Goal: Information Seeking & Learning: Check status

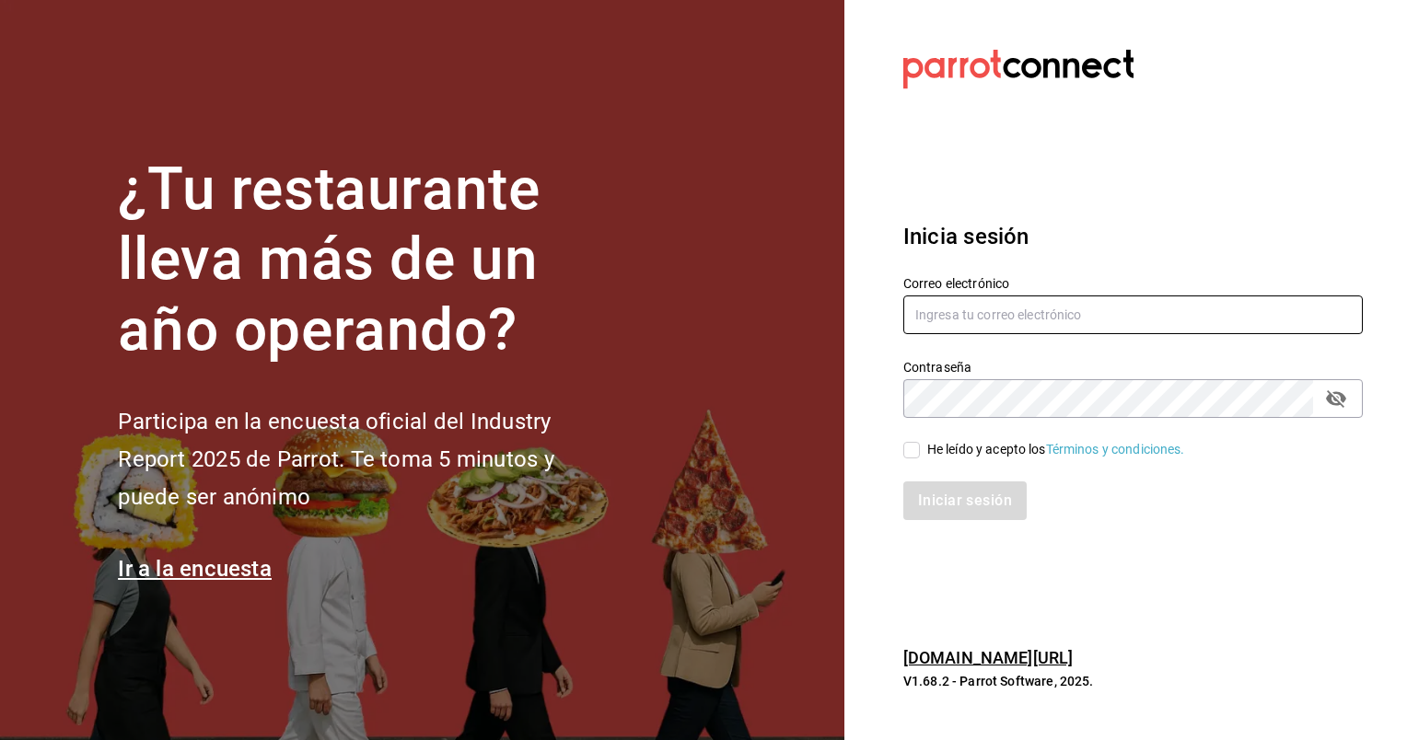
type input "[EMAIL_ADDRESS][DOMAIN_NAME]"
click at [909, 457] on input "He leído y acepto los Términos y condiciones." at bounding box center [911, 450] width 17 height 17
checkbox input "true"
click at [929, 494] on button "Iniciar sesión" at bounding box center [965, 500] width 125 height 39
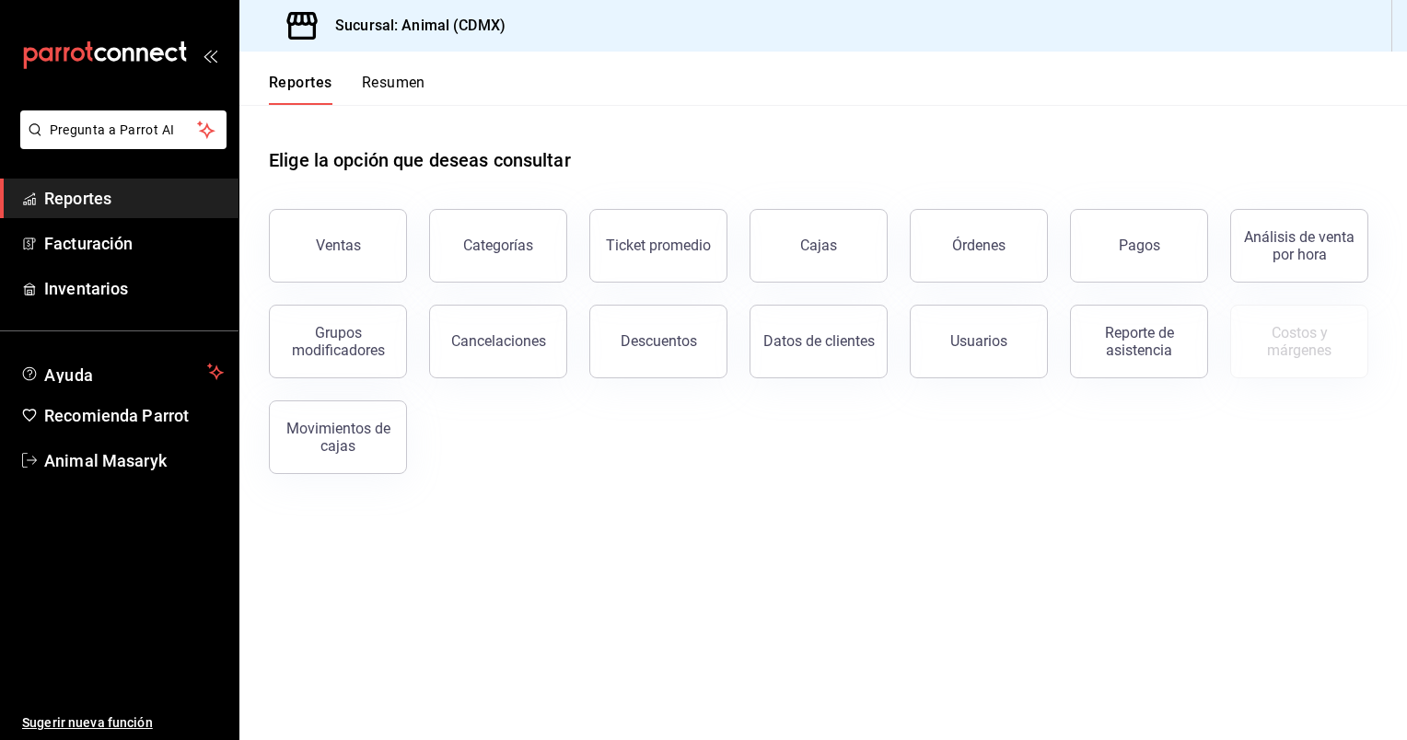
click at [589, 250] on div "Ticket promedio" at bounding box center [647, 235] width 160 height 96
drag, startPoint x: 589, startPoint y: 250, endPoint x: 493, endPoint y: 446, distance: 217.4
click at [493, 446] on div "Ventas Categorías Ticket promedio Cajas Órdenes Pagos Análisis de venta por hor…" at bounding box center [812, 330] width 1130 height 287
click at [674, 353] on button "Descuentos" at bounding box center [658, 342] width 138 height 74
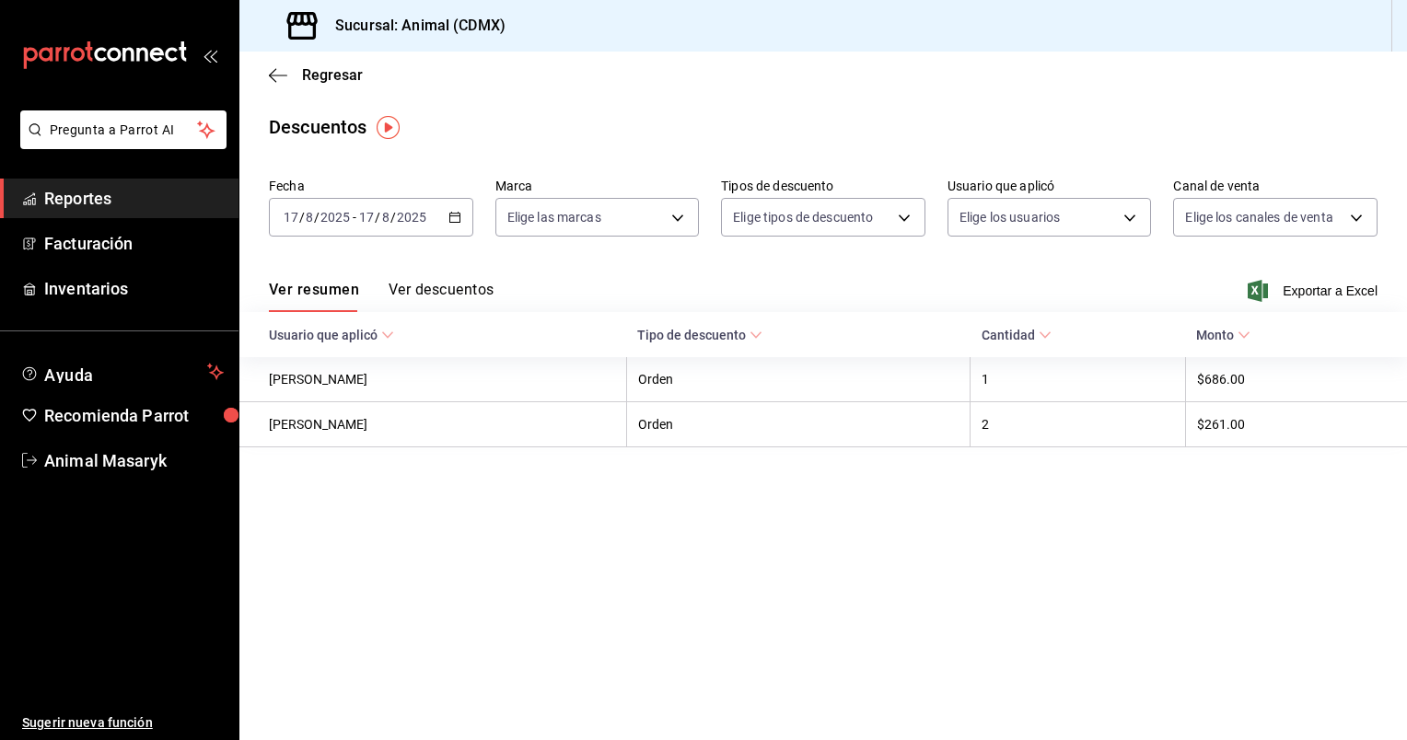
click at [458, 214] on icon "button" at bounding box center [454, 217] width 13 height 13
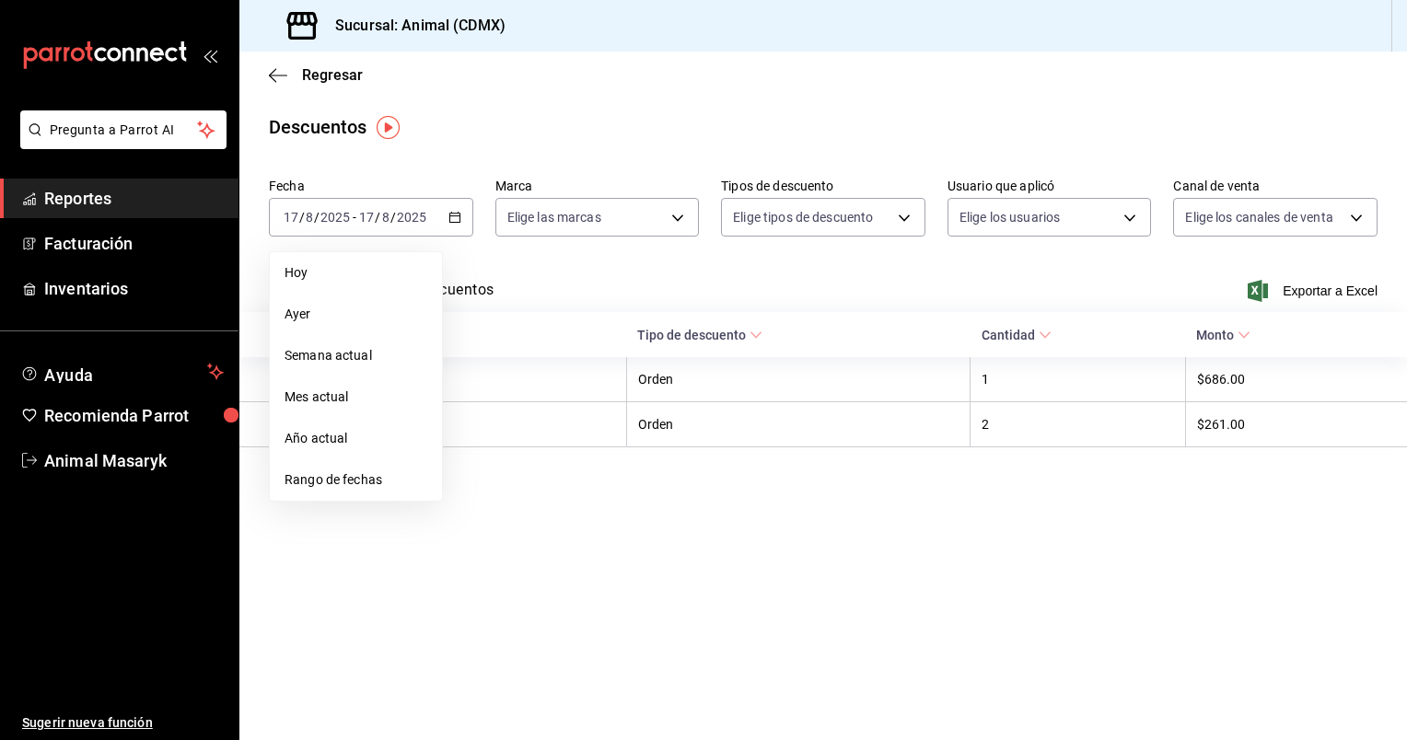
click at [375, 472] on span "Rango de fechas" at bounding box center [355, 479] width 143 height 19
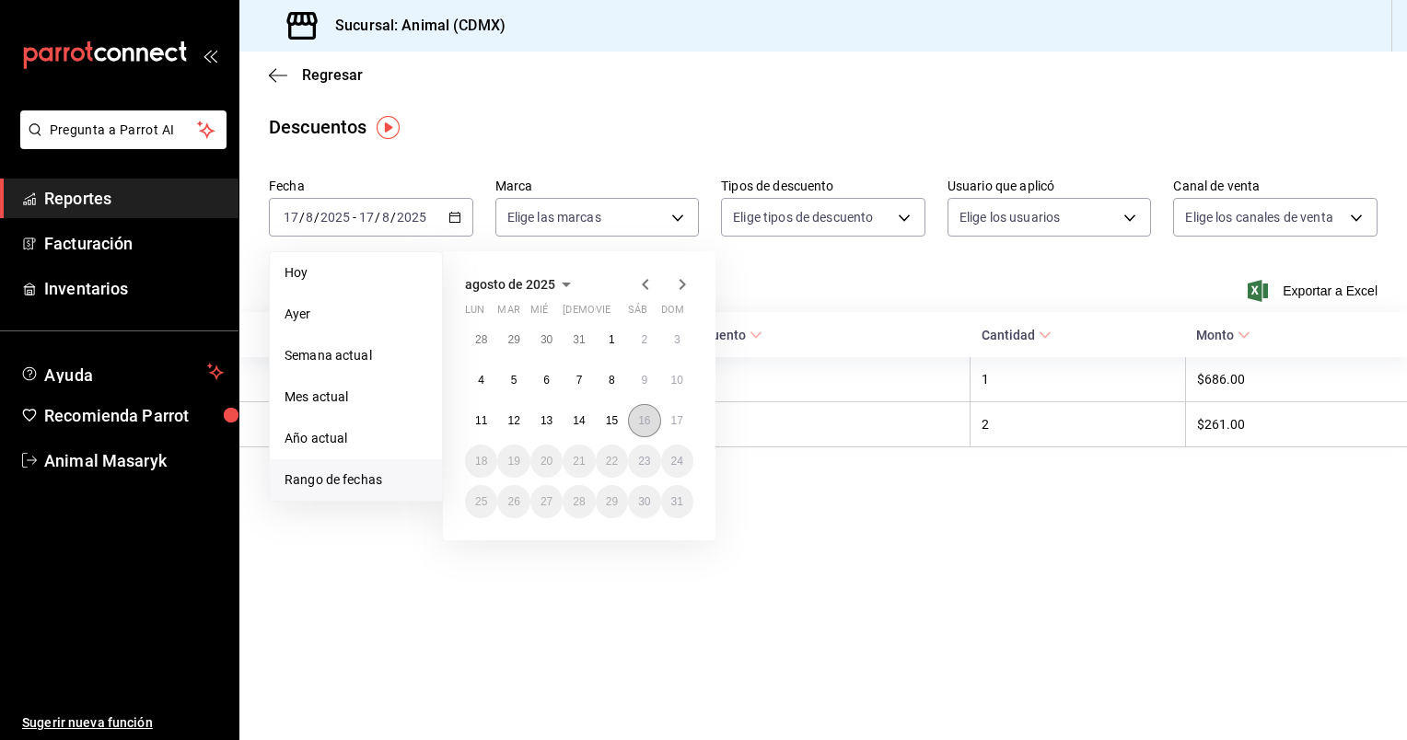
click at [655, 421] on button "16" at bounding box center [644, 420] width 32 height 33
click at [677, 422] on abbr "17" at bounding box center [677, 420] width 12 height 13
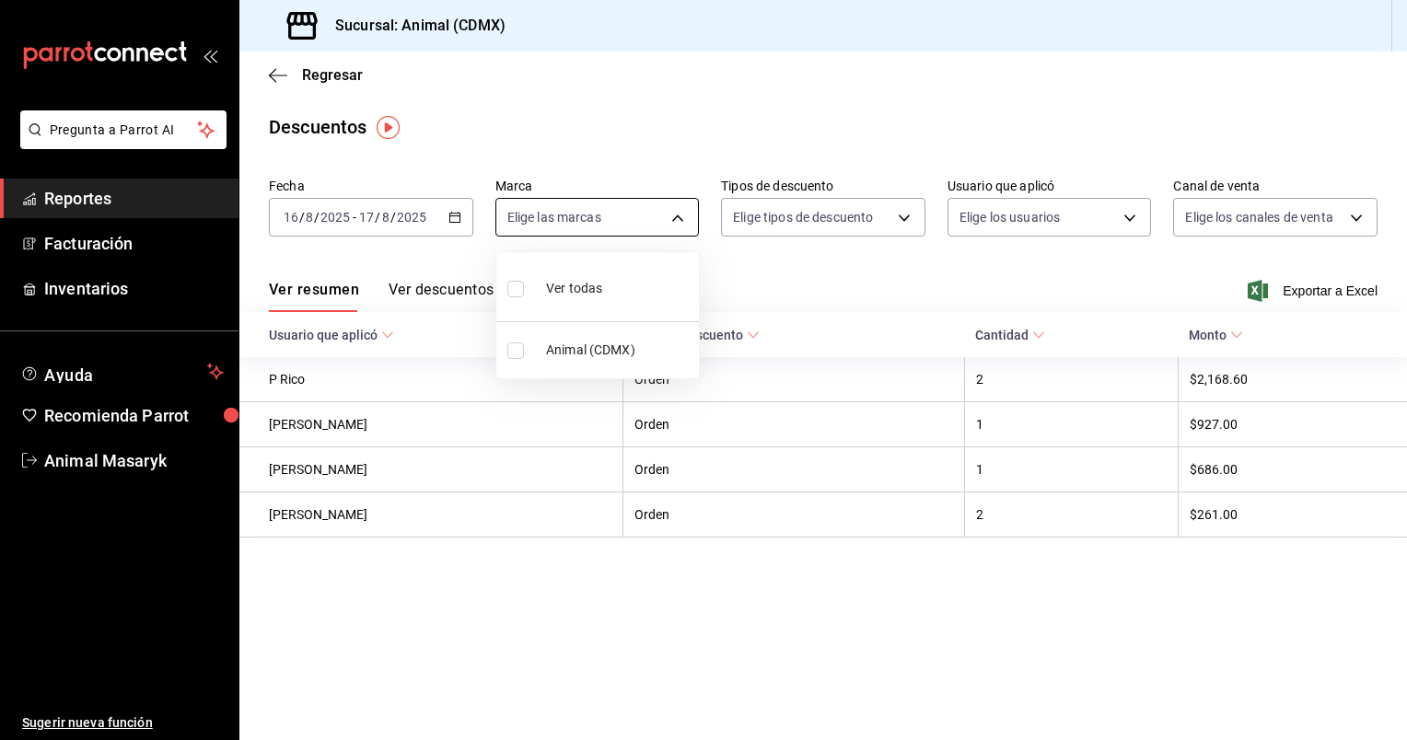
click at [670, 230] on body "Pregunta a Parrot AI Reportes Facturación Inventarios Ayuda Recomienda Parrot A…" at bounding box center [703, 370] width 1407 height 740
click at [597, 276] on div "Ver todas" at bounding box center [554, 287] width 95 height 40
type input "cb0f6aec-1481-4e37-861c-bab9b3a65b14"
checkbox input "true"
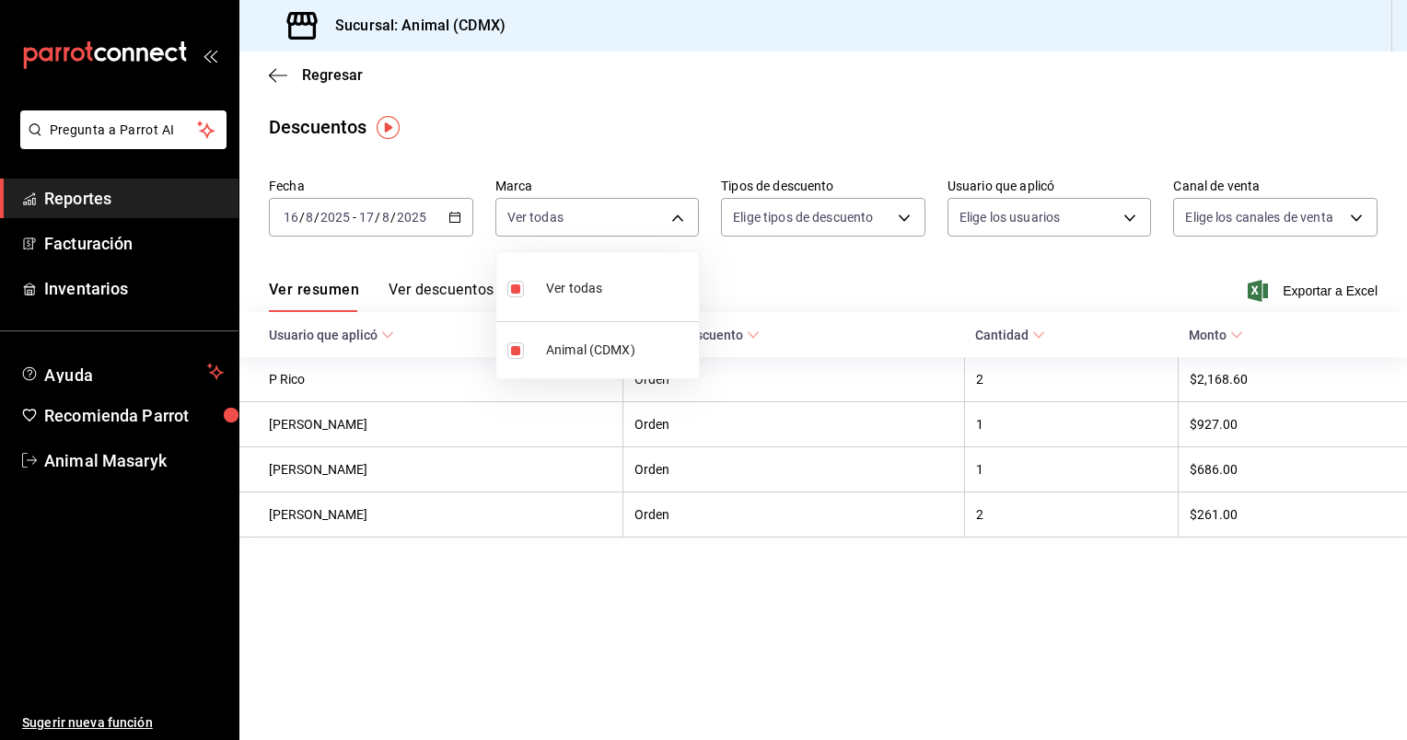
click at [891, 210] on div at bounding box center [703, 370] width 1407 height 740
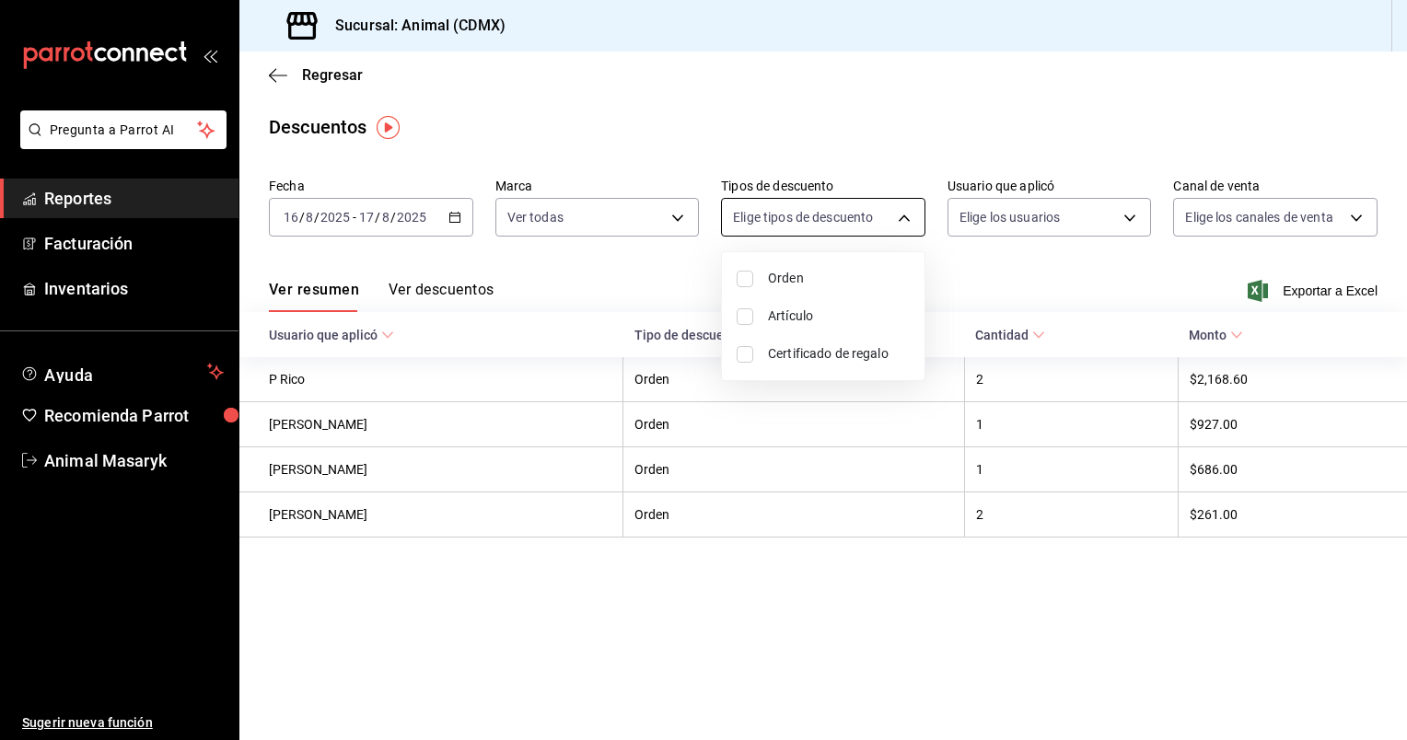
click at [903, 213] on body "Pregunta a Parrot AI Reportes Facturación Inventarios Ayuda Recomienda Parrot A…" at bounding box center [703, 370] width 1407 height 740
click at [756, 280] on li "Orden" at bounding box center [823, 279] width 203 height 38
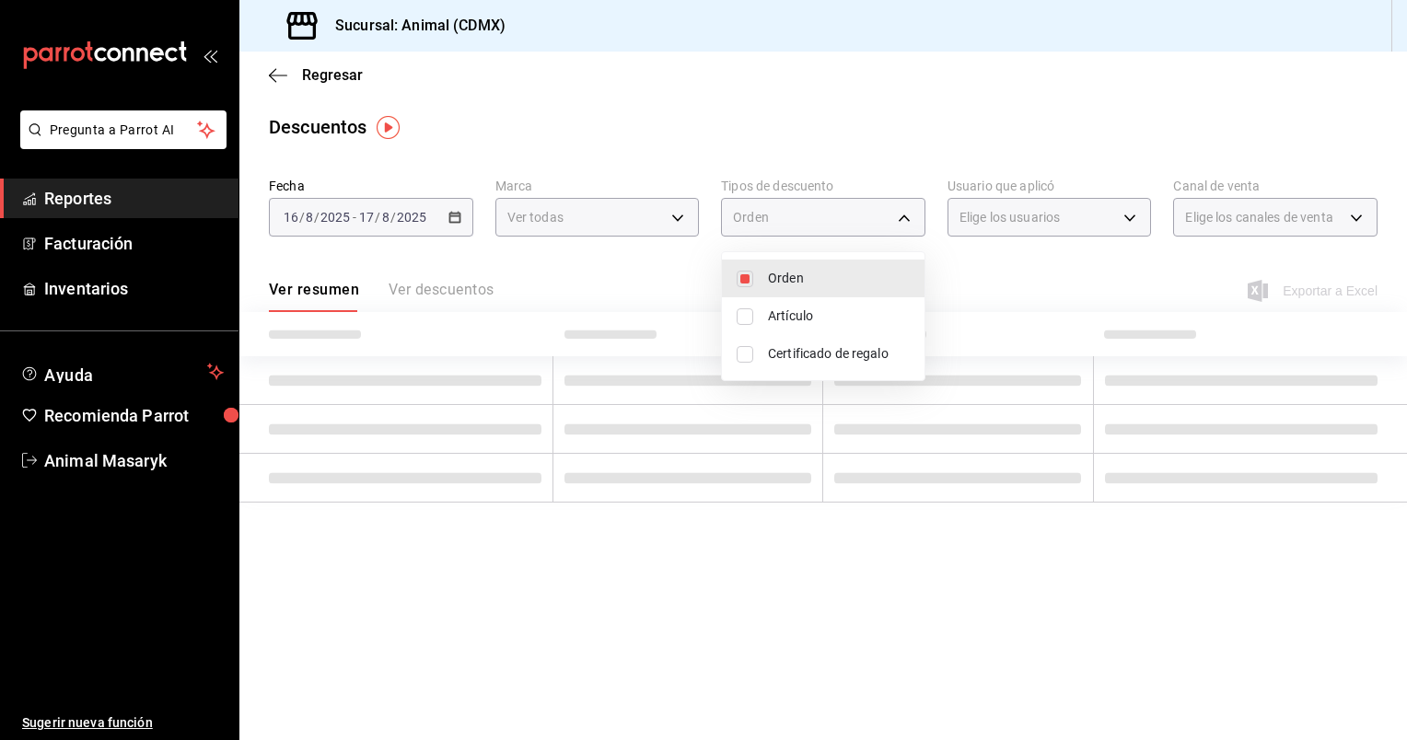
type input "ORDER"
checkbox input "true"
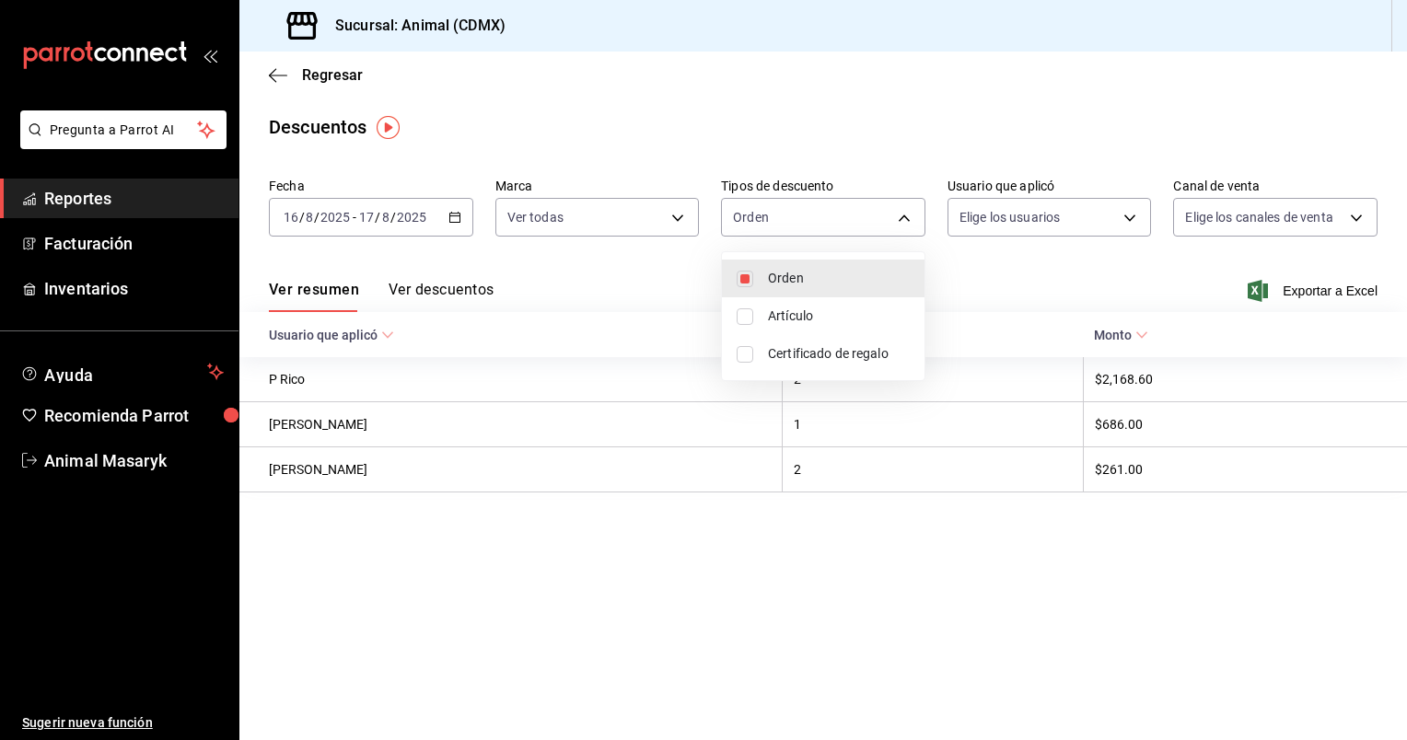
click at [747, 314] on input "checkbox" at bounding box center [744, 316] width 17 height 17
checkbox input "true"
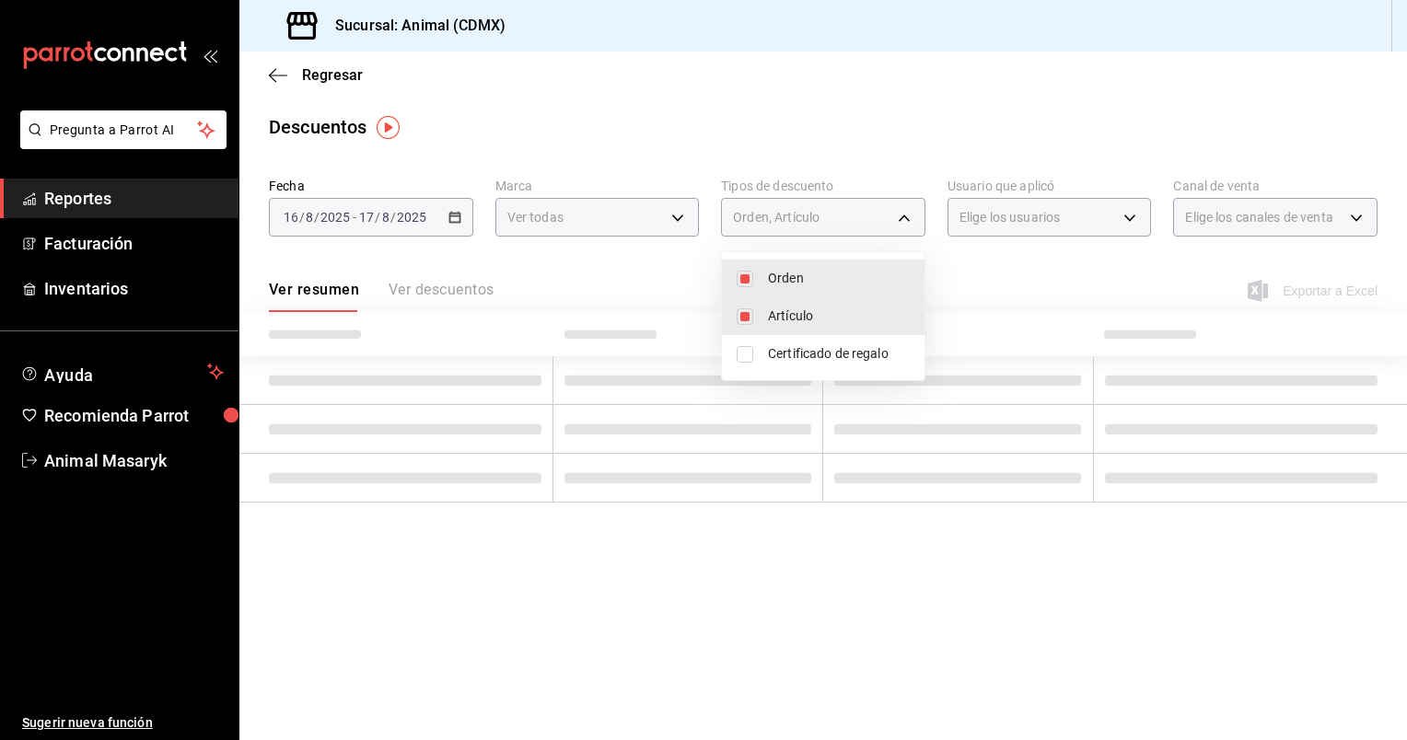
type input "ORDER,ORDER_ITEM"
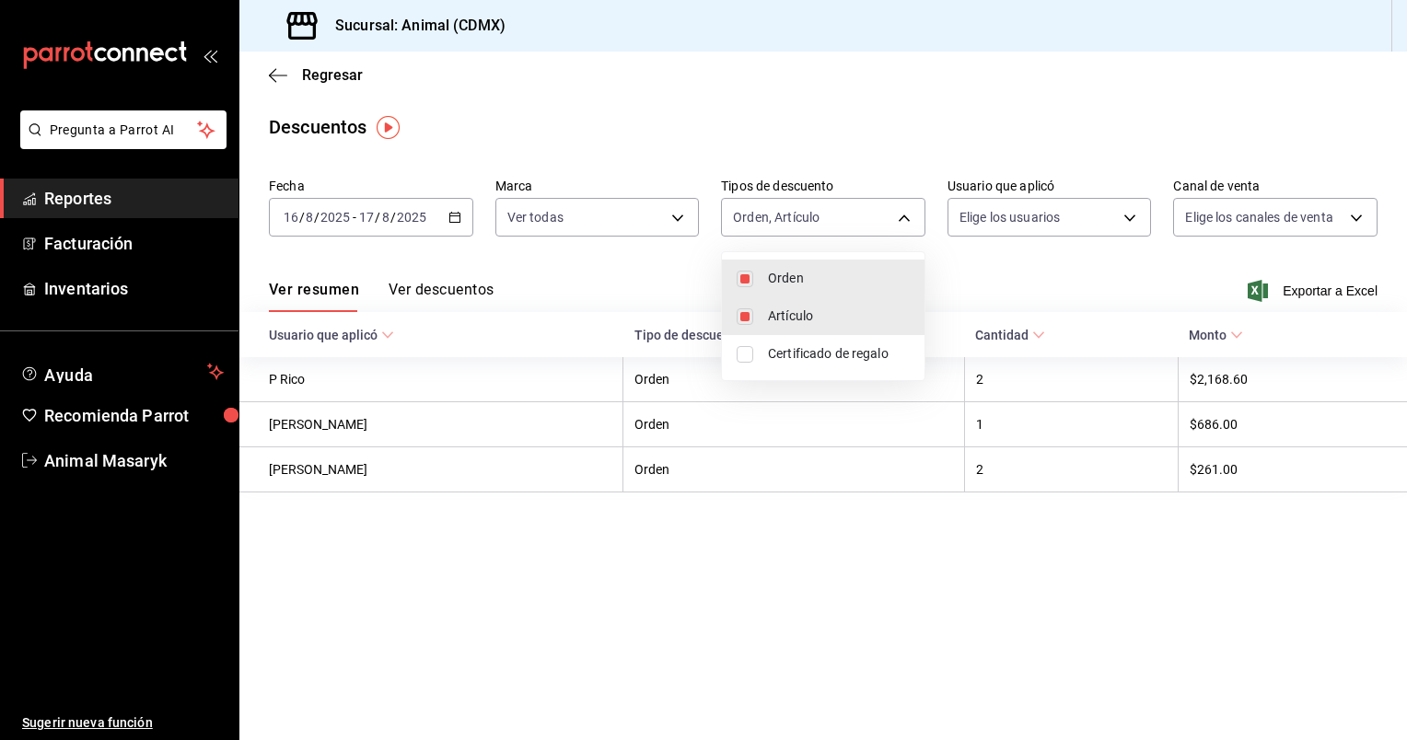
click at [745, 350] on input "checkbox" at bounding box center [744, 354] width 17 height 17
checkbox input "true"
type input "ORDER,ORDER_ITEM,CARD_REWARD"
click at [1024, 258] on div at bounding box center [703, 370] width 1407 height 740
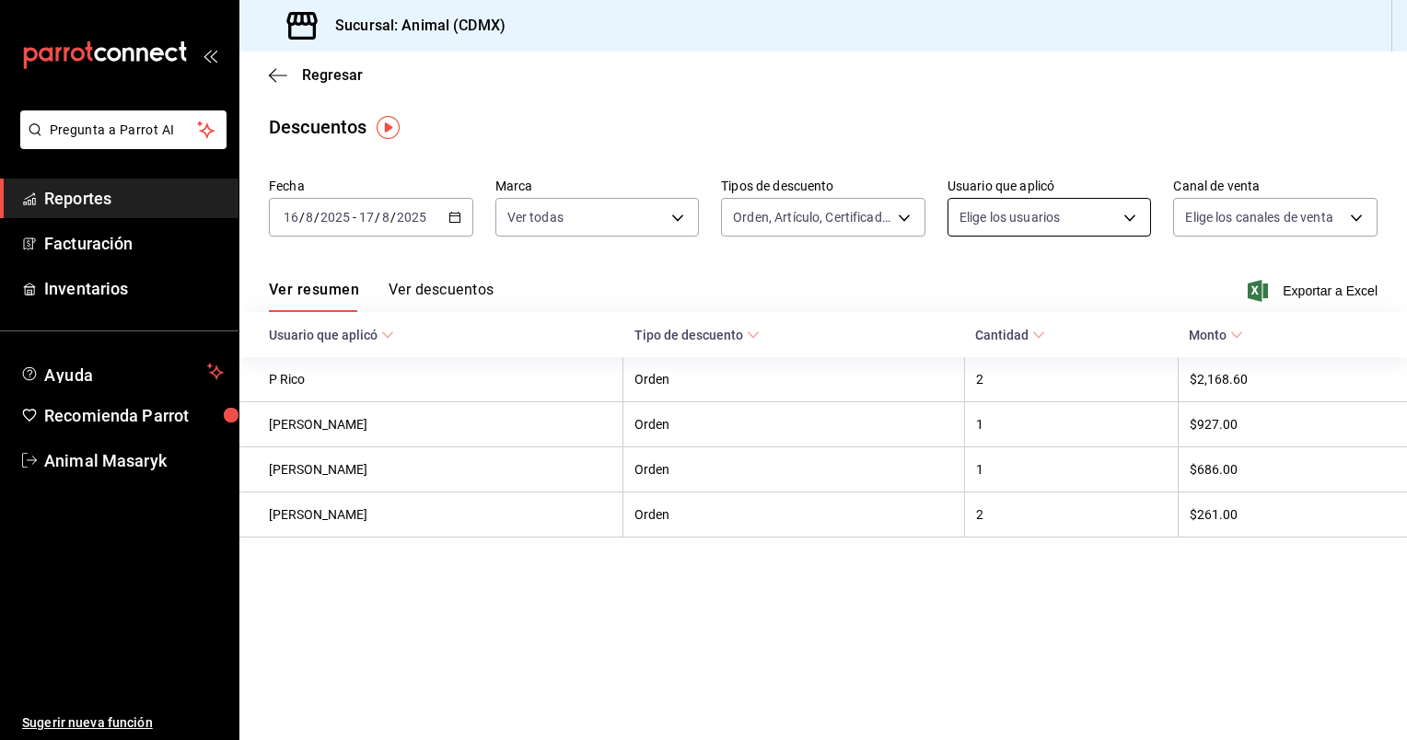
click at [1137, 214] on body "Pregunta a Parrot AI Reportes Facturación Inventarios Ayuda Recomienda Parrot A…" at bounding box center [703, 370] width 1407 height 740
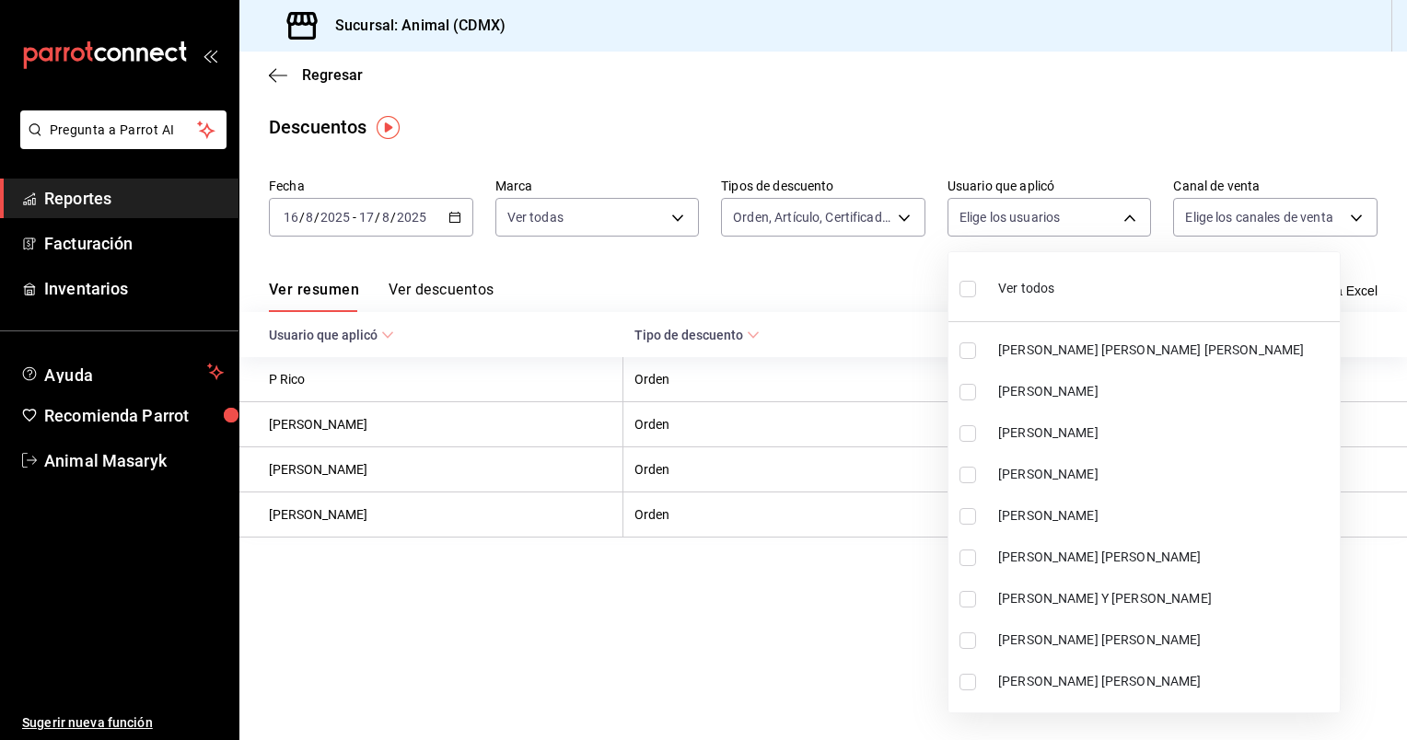
click at [968, 287] on input "checkbox" at bounding box center [967, 289] width 17 height 17
checkbox input "true"
type input "2bde09ca-9ead-4f27-ac2f-bfde6d9e554d,ed9b9e50-a978-44e8-8c30-be5aebe78e59,0b3bc…"
checkbox input "true"
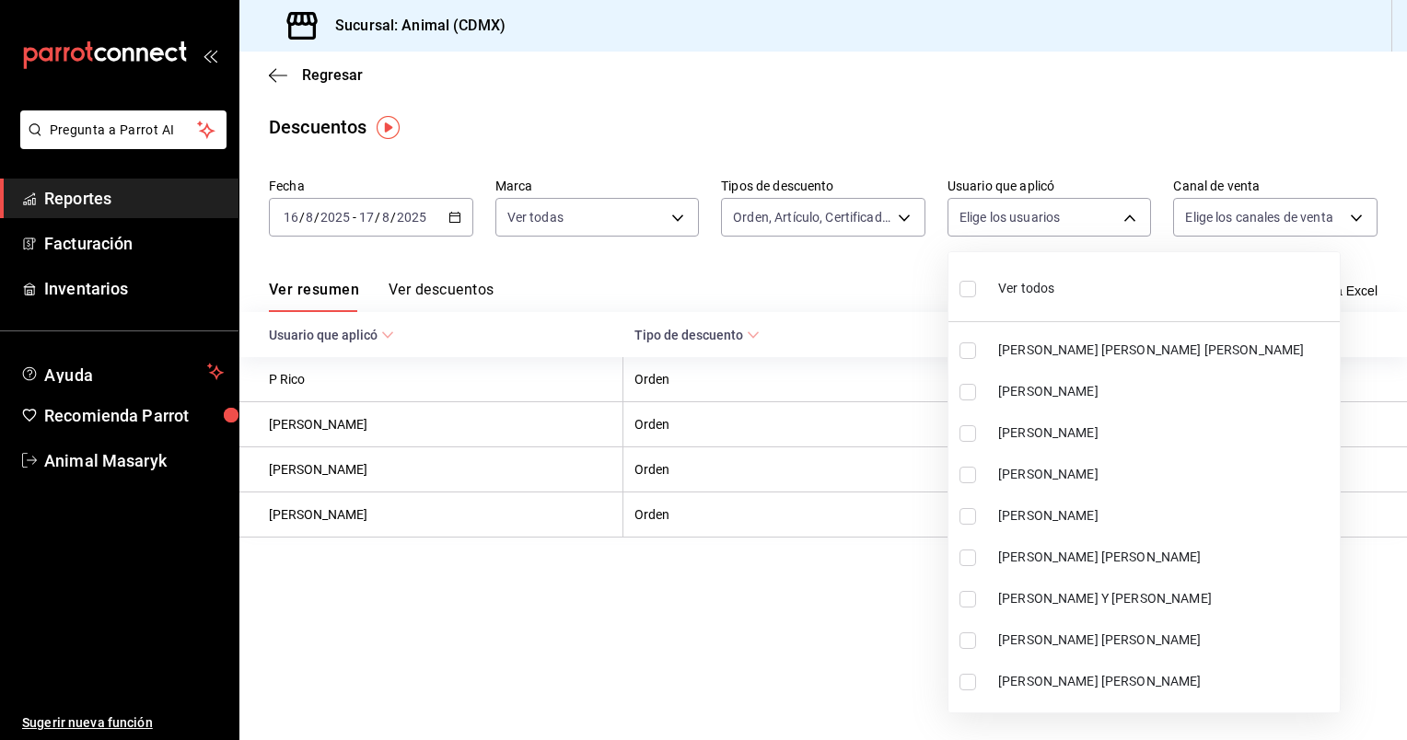
checkbox input "true"
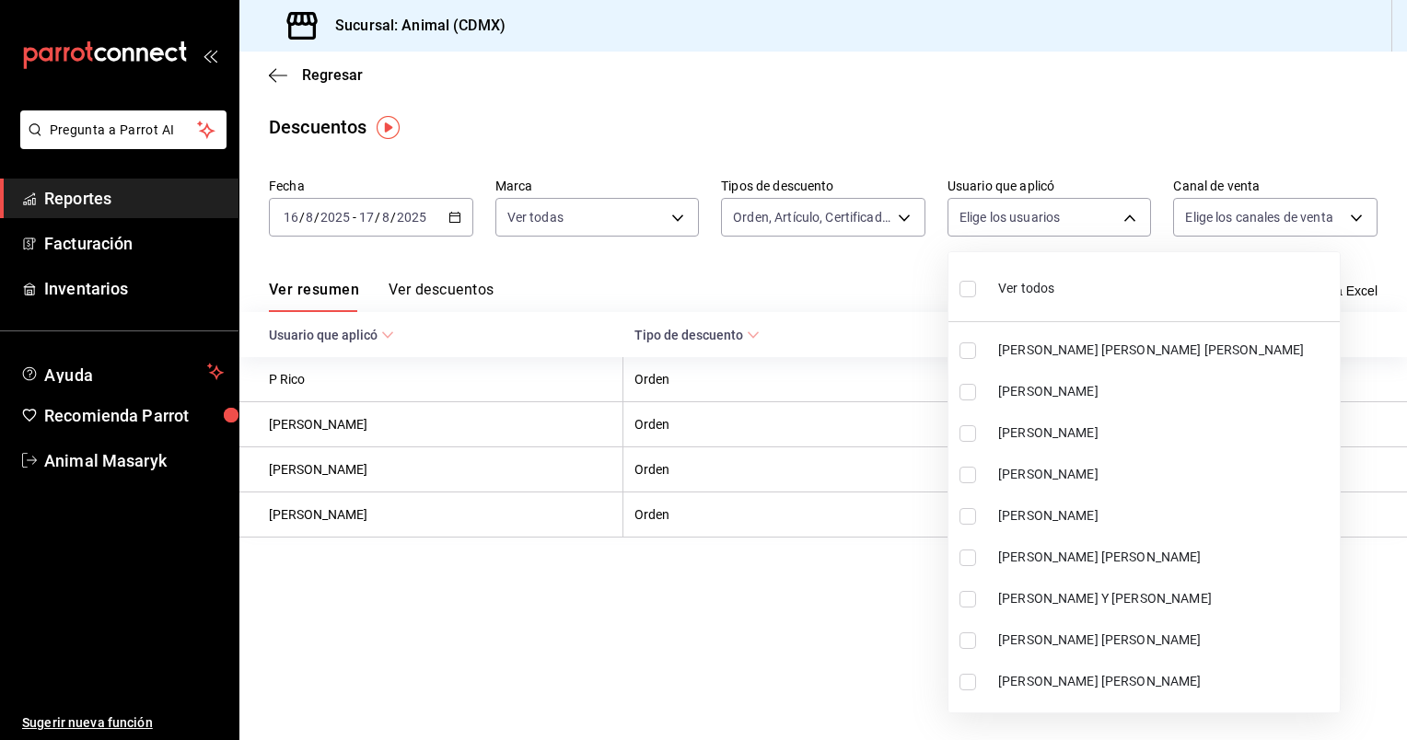
checkbox input "true"
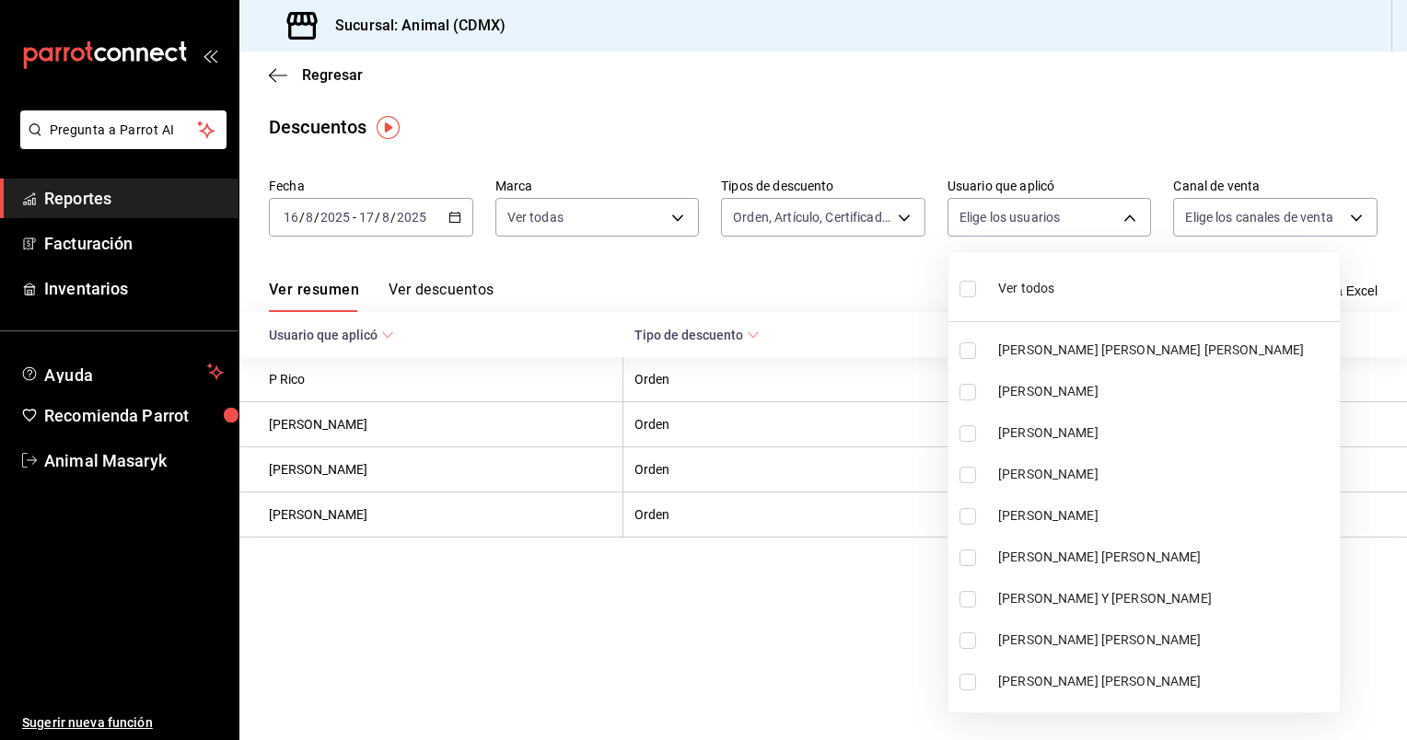
checkbox input "true"
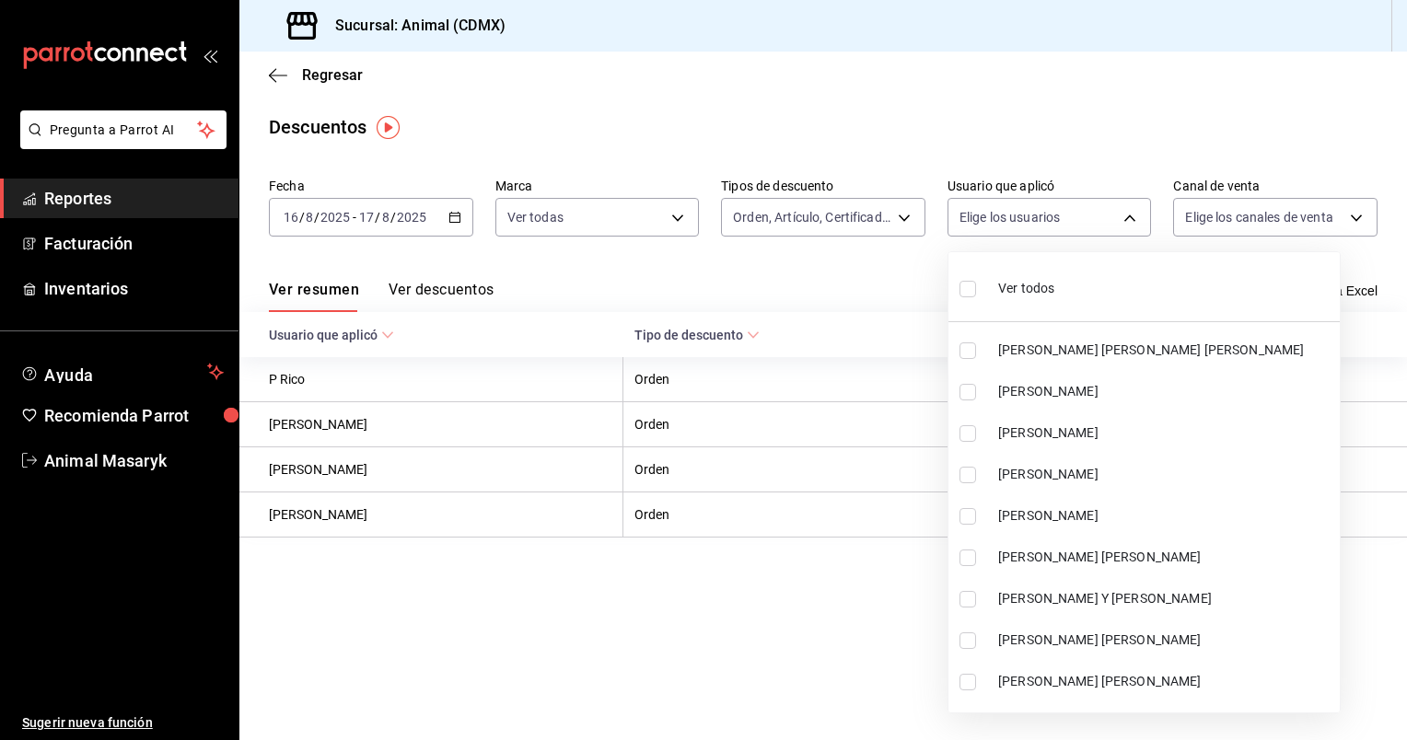
checkbox input "true"
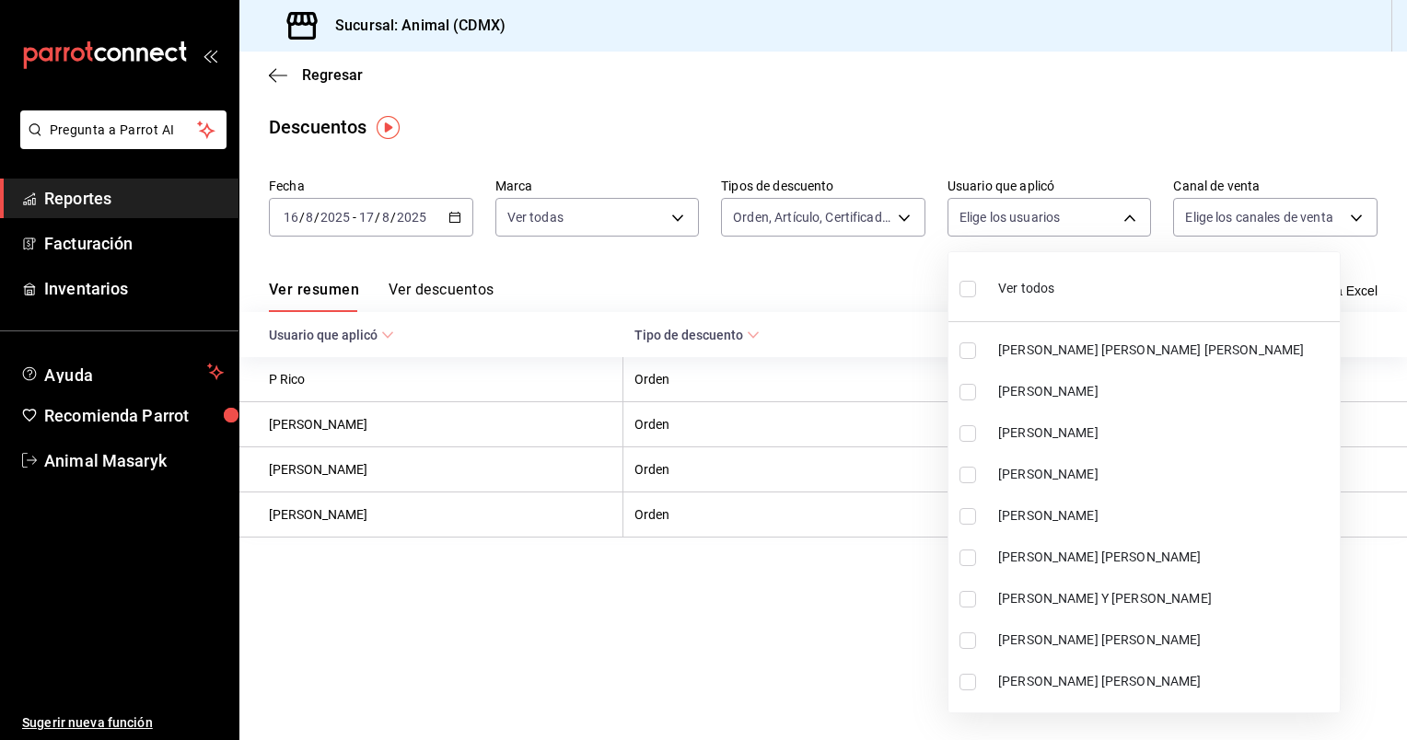
checkbox input "true"
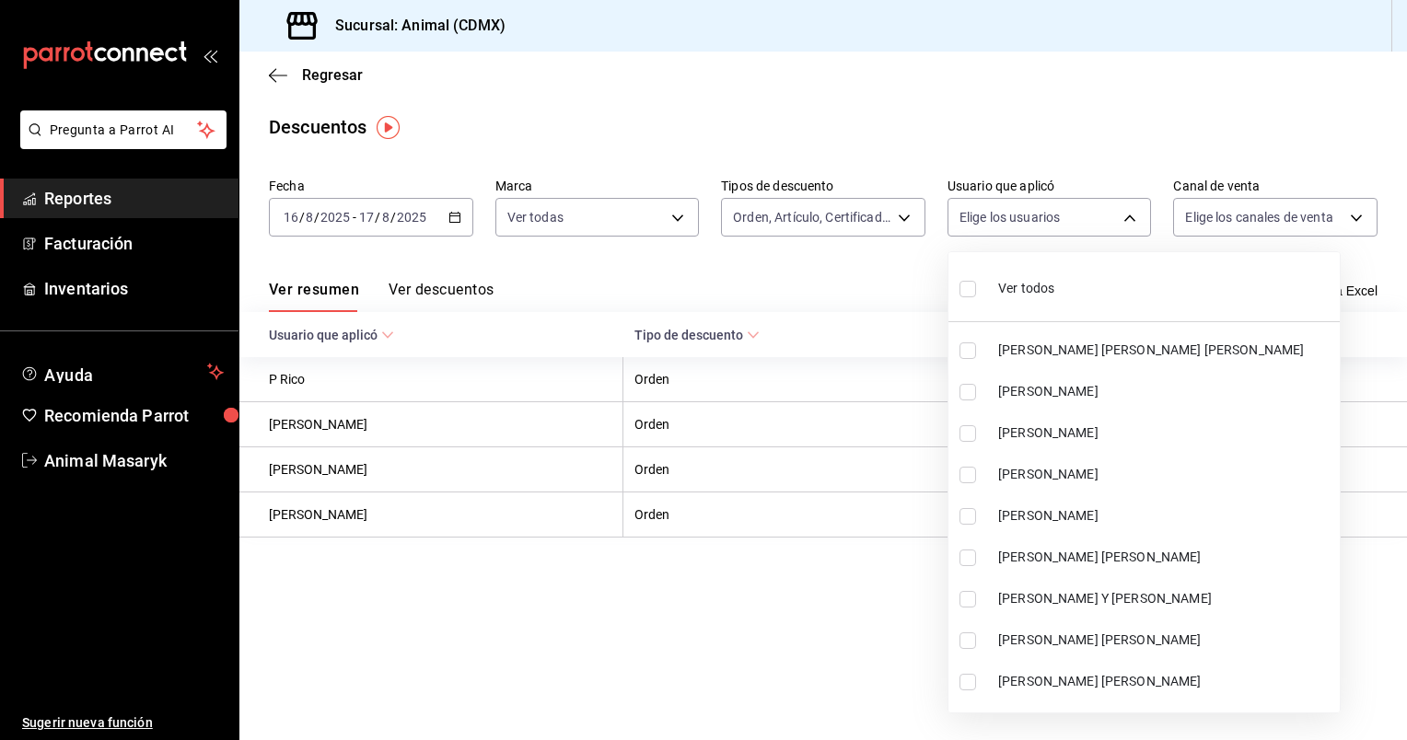
checkbox input "true"
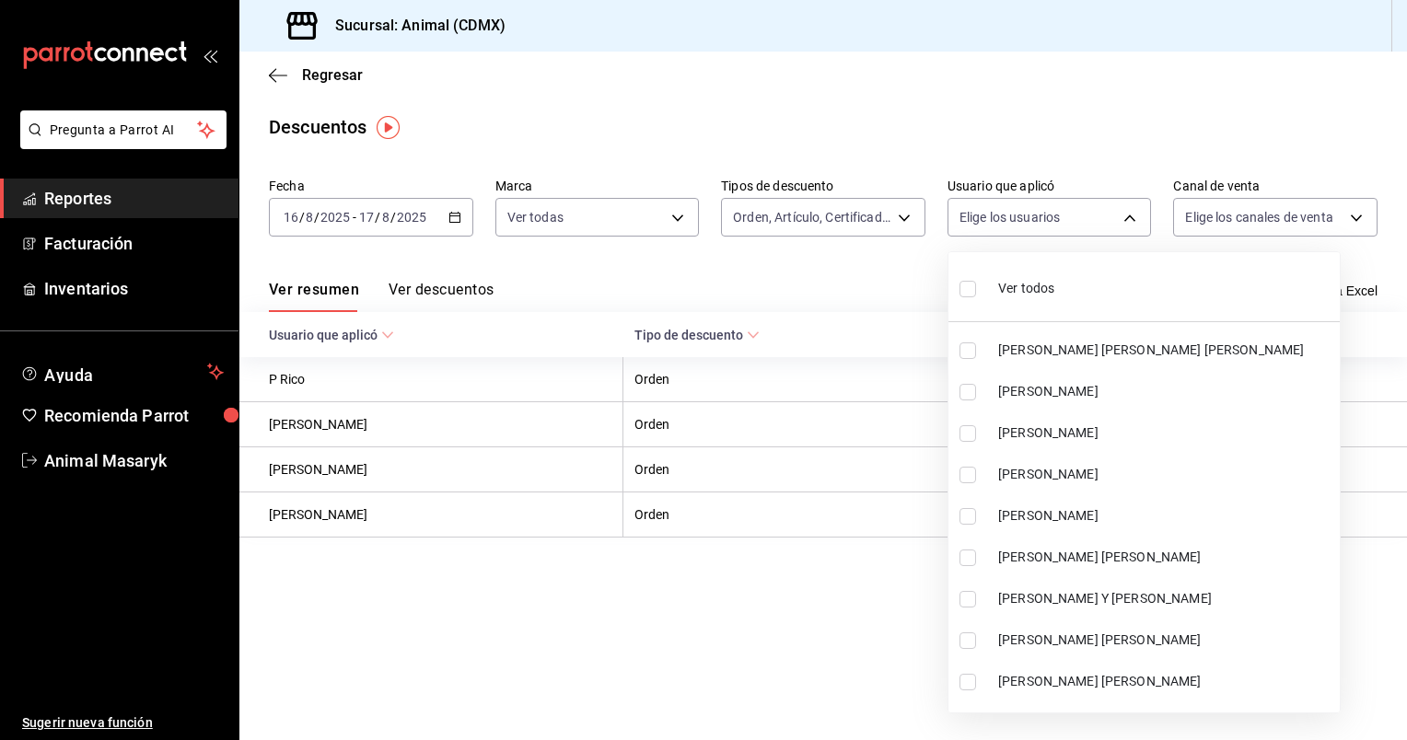
checkbox input "true"
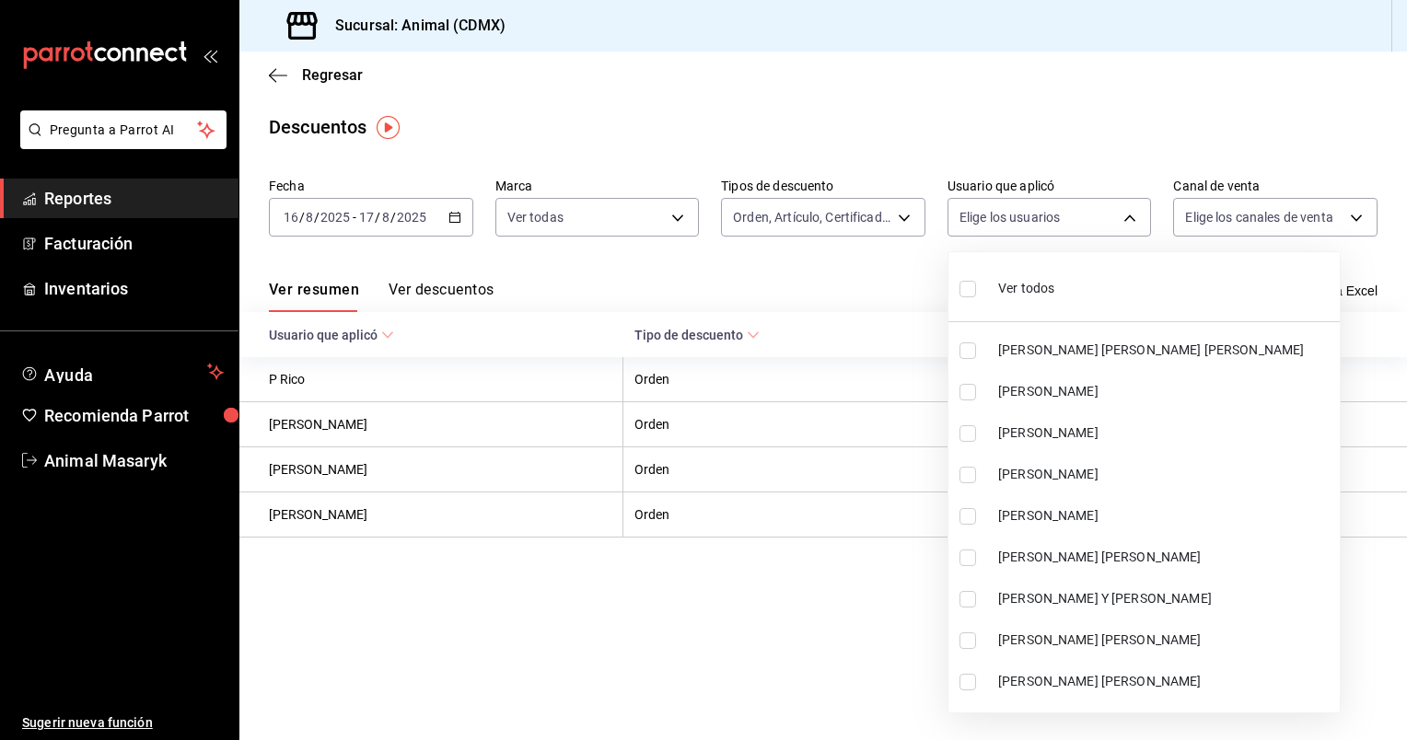
checkbox input "true"
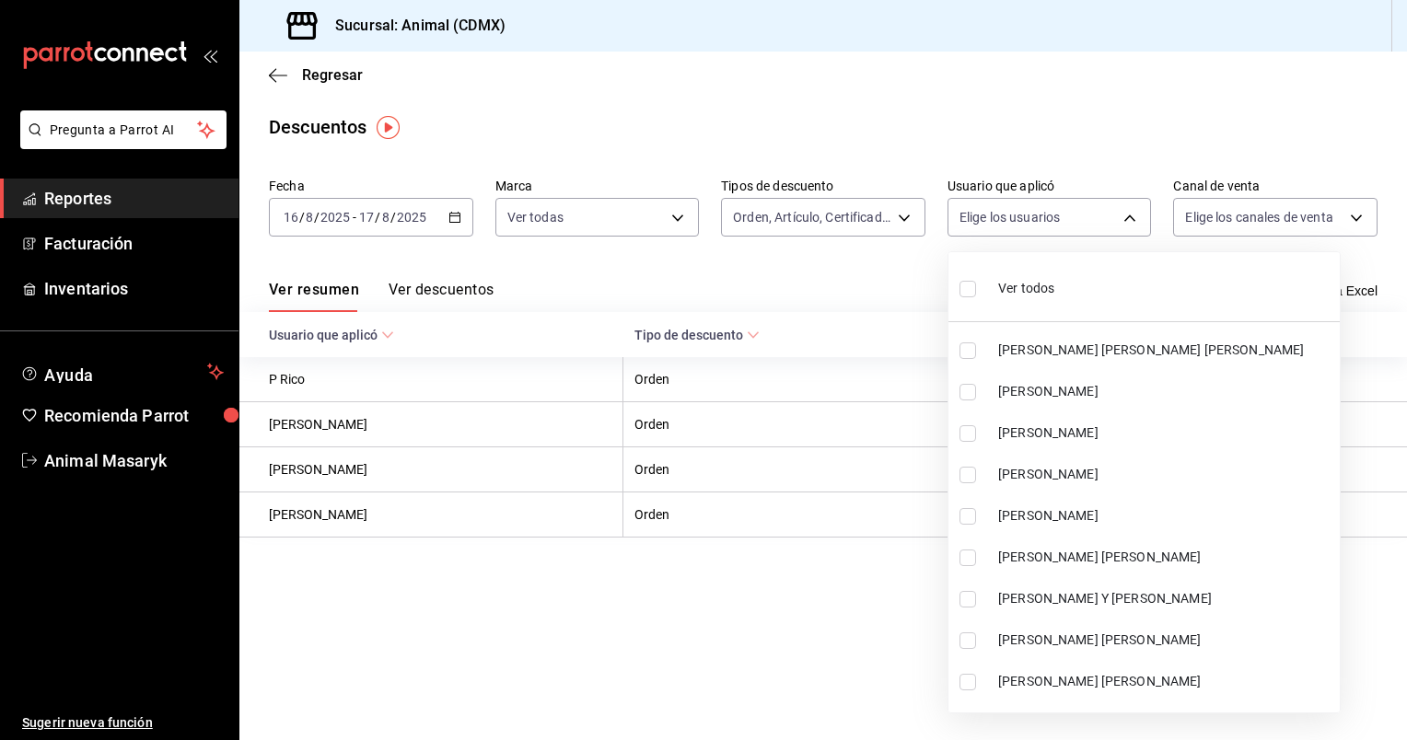
checkbox input "true"
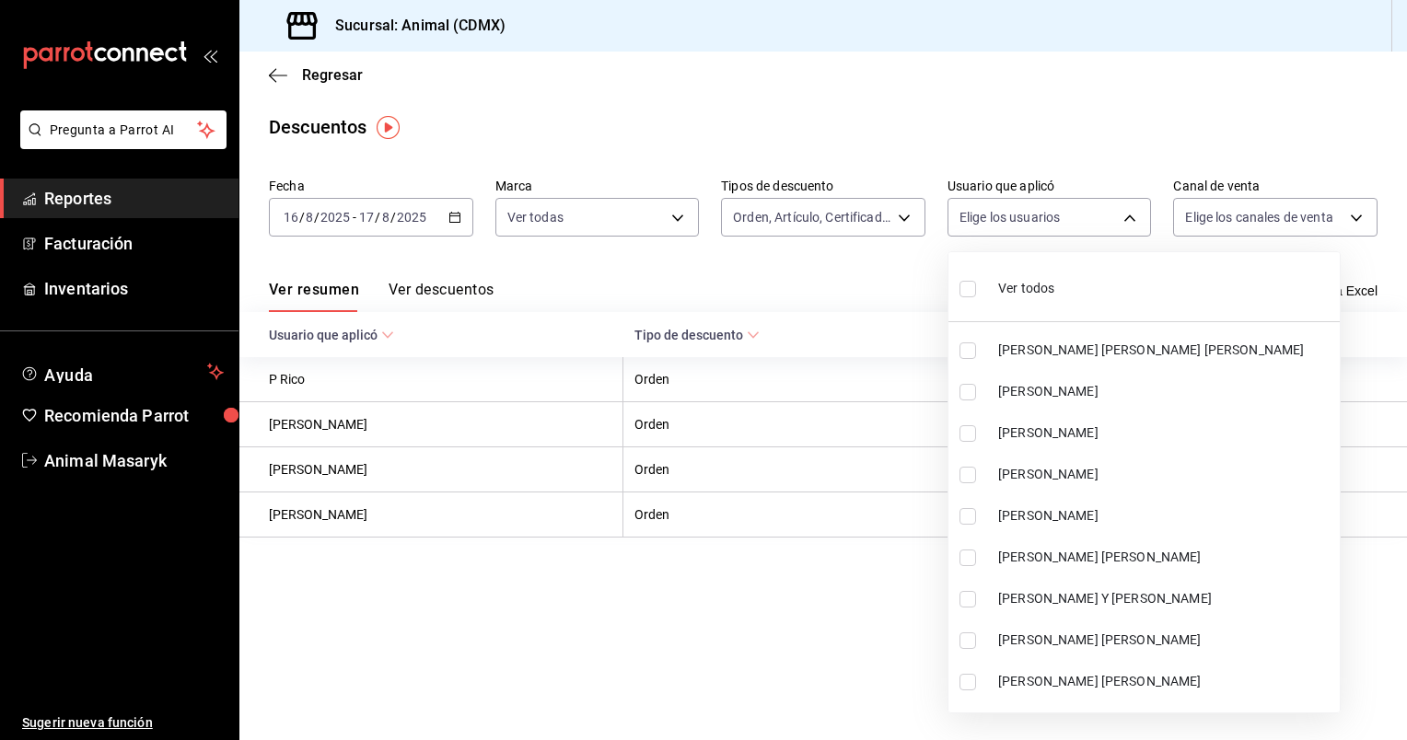
checkbox input "true"
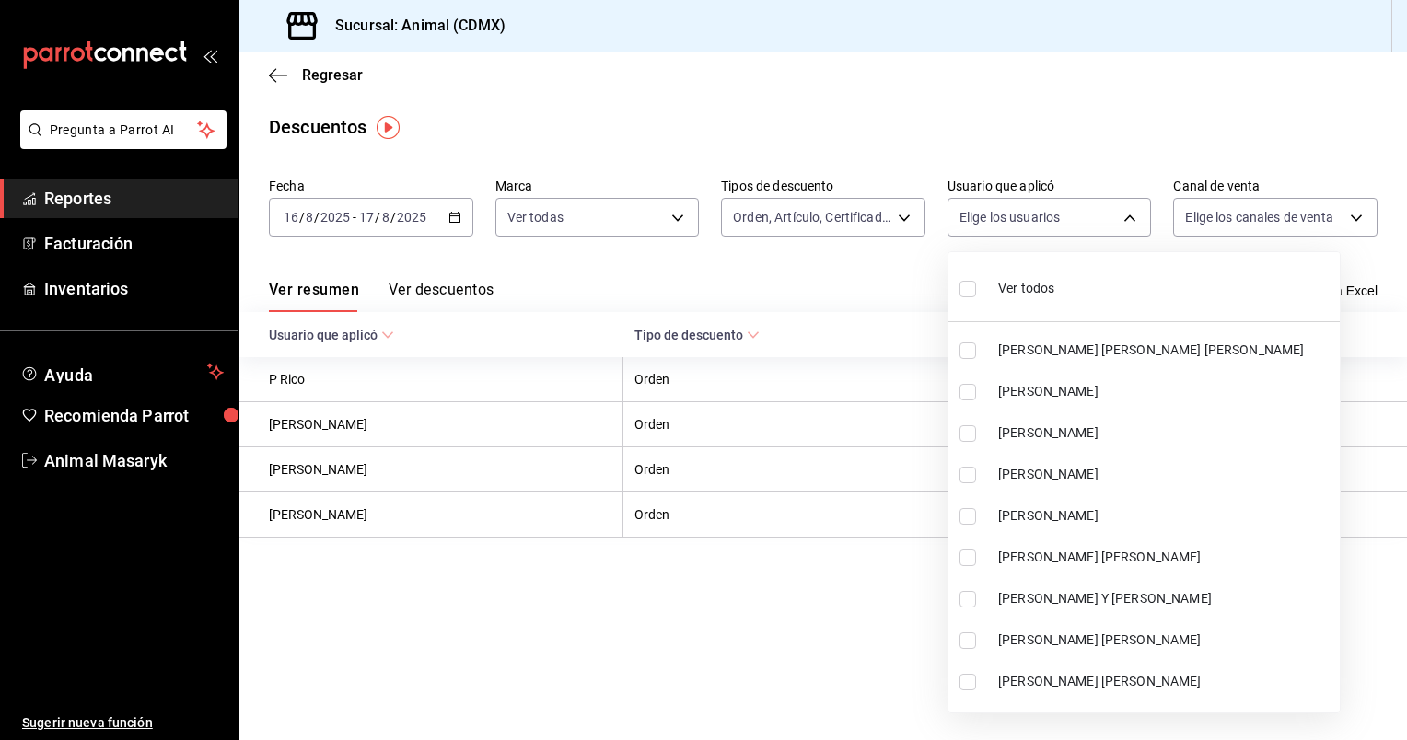
checkbox input "true"
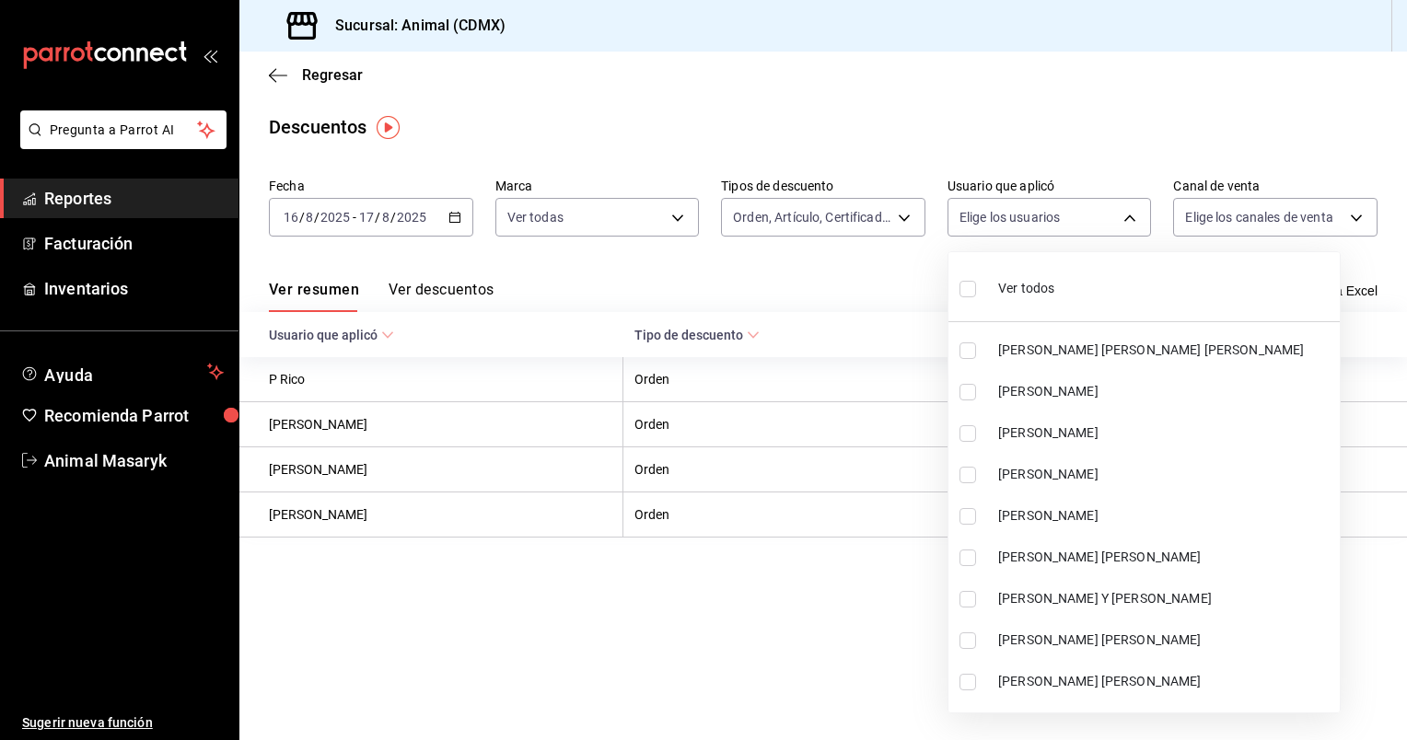
checkbox input "true"
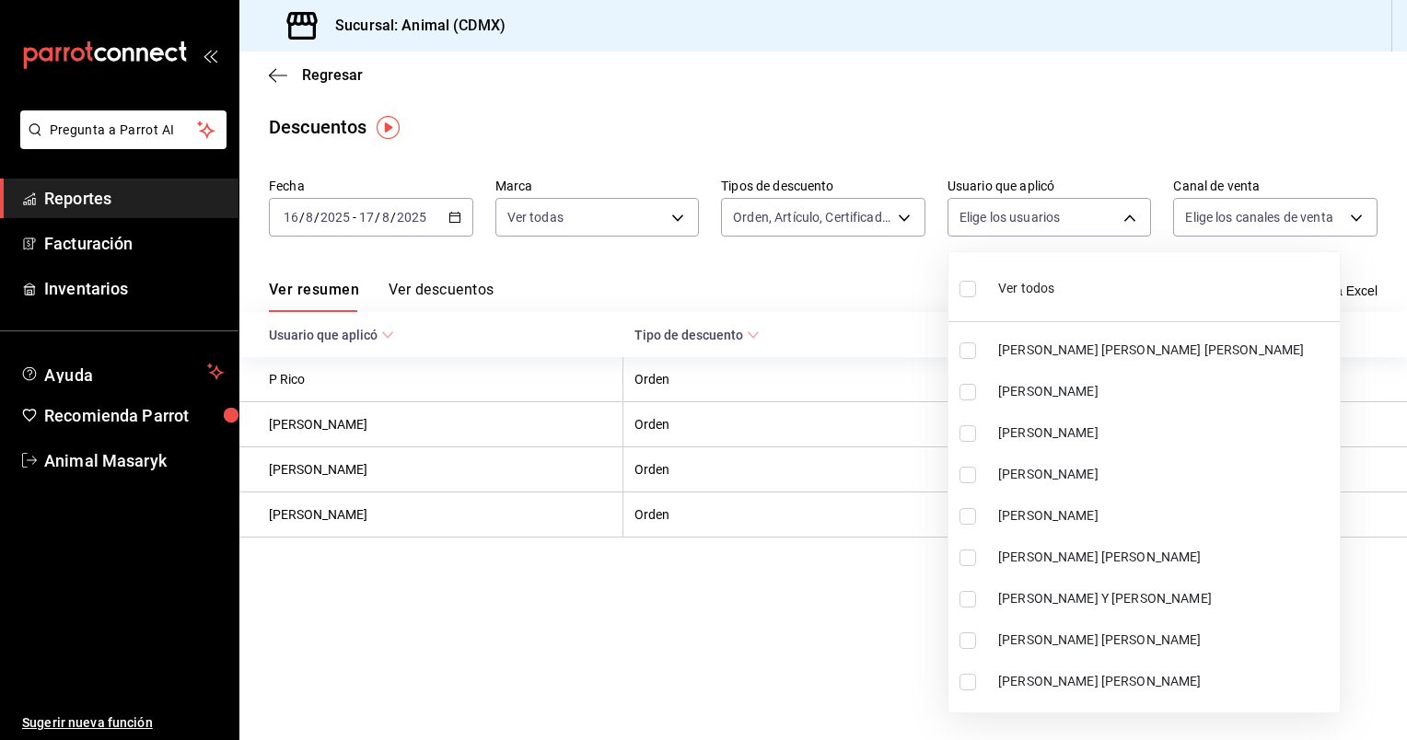
checkbox input "true"
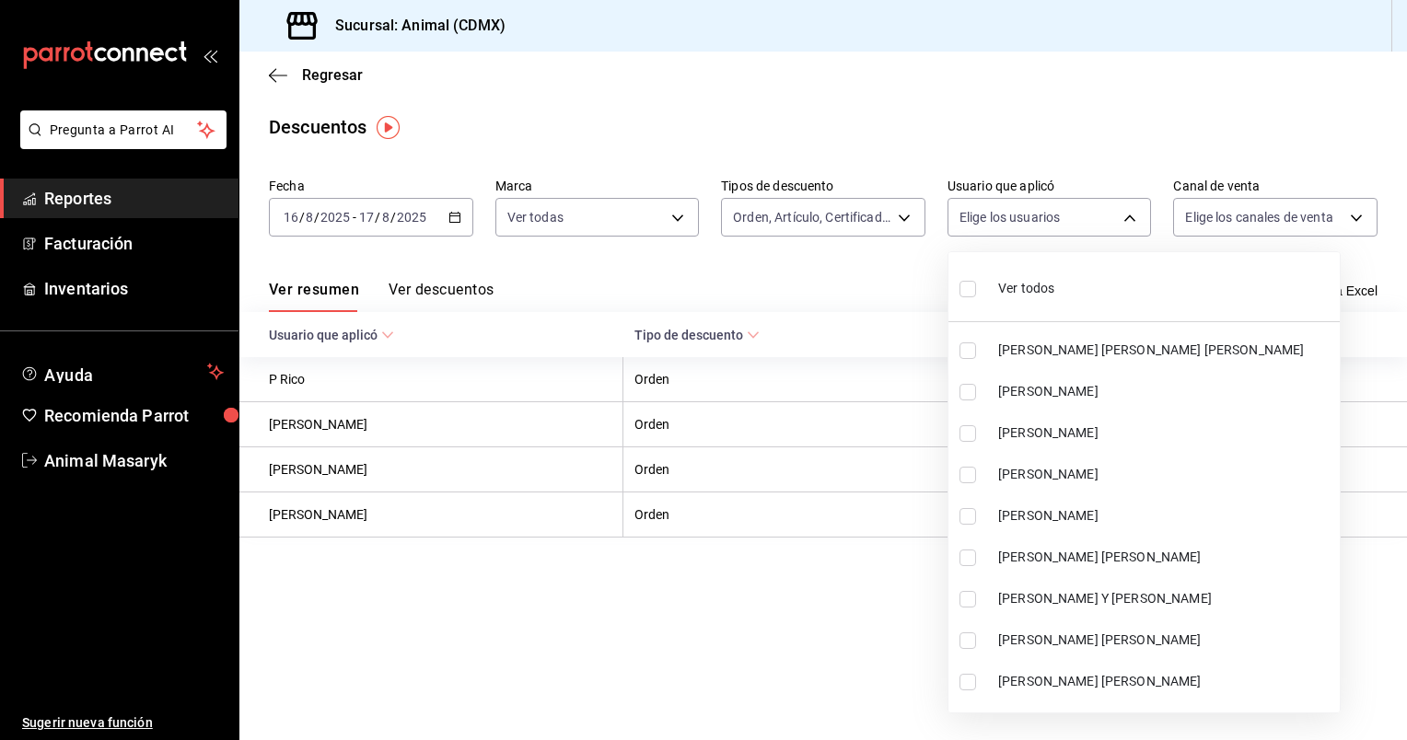
checkbox input "true"
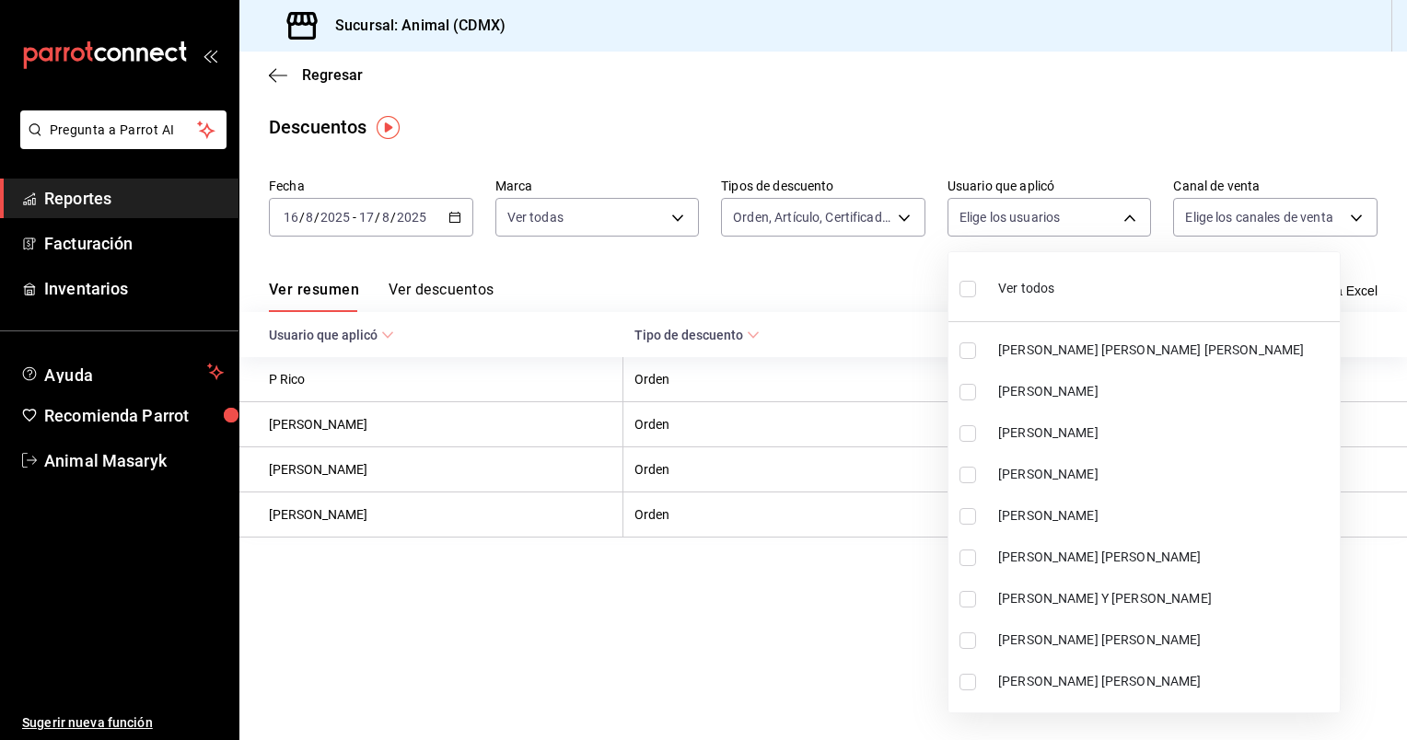
checkbox input "true"
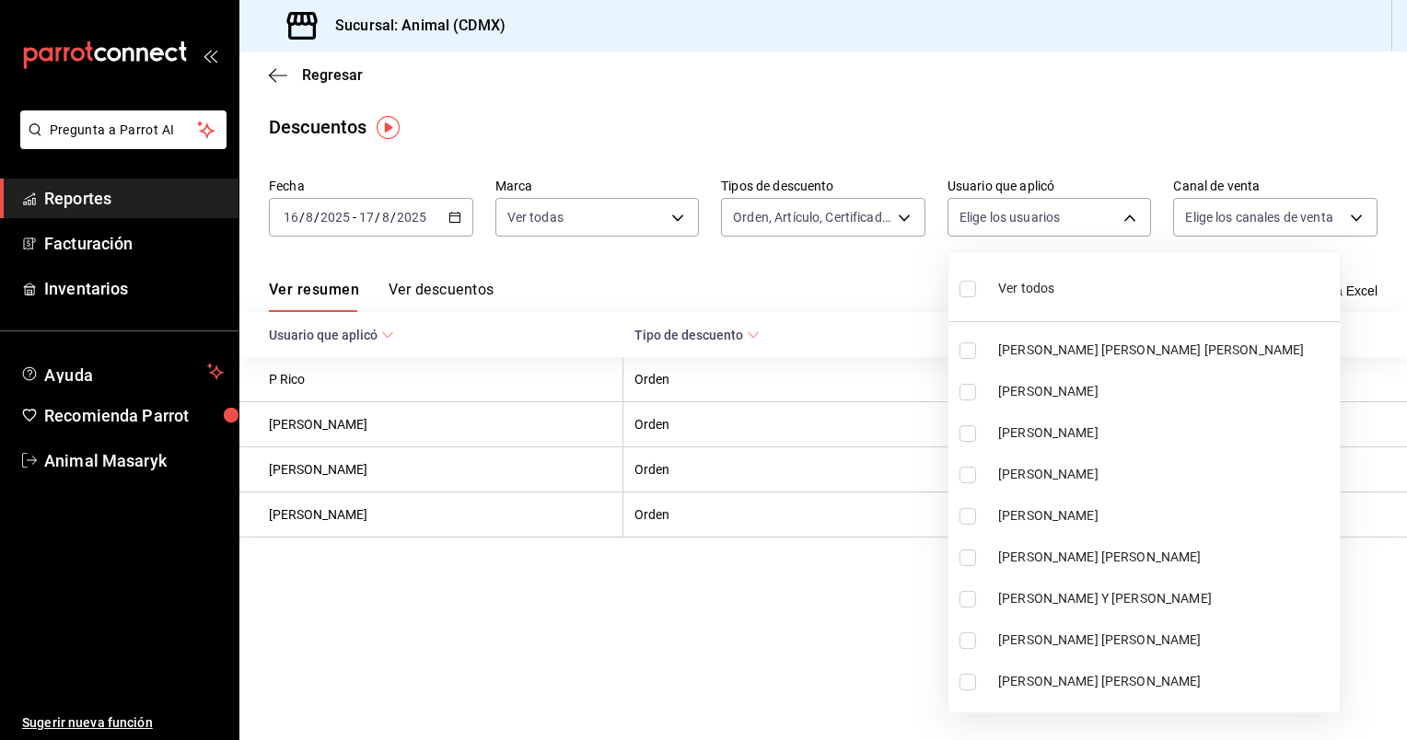
checkbox input "true"
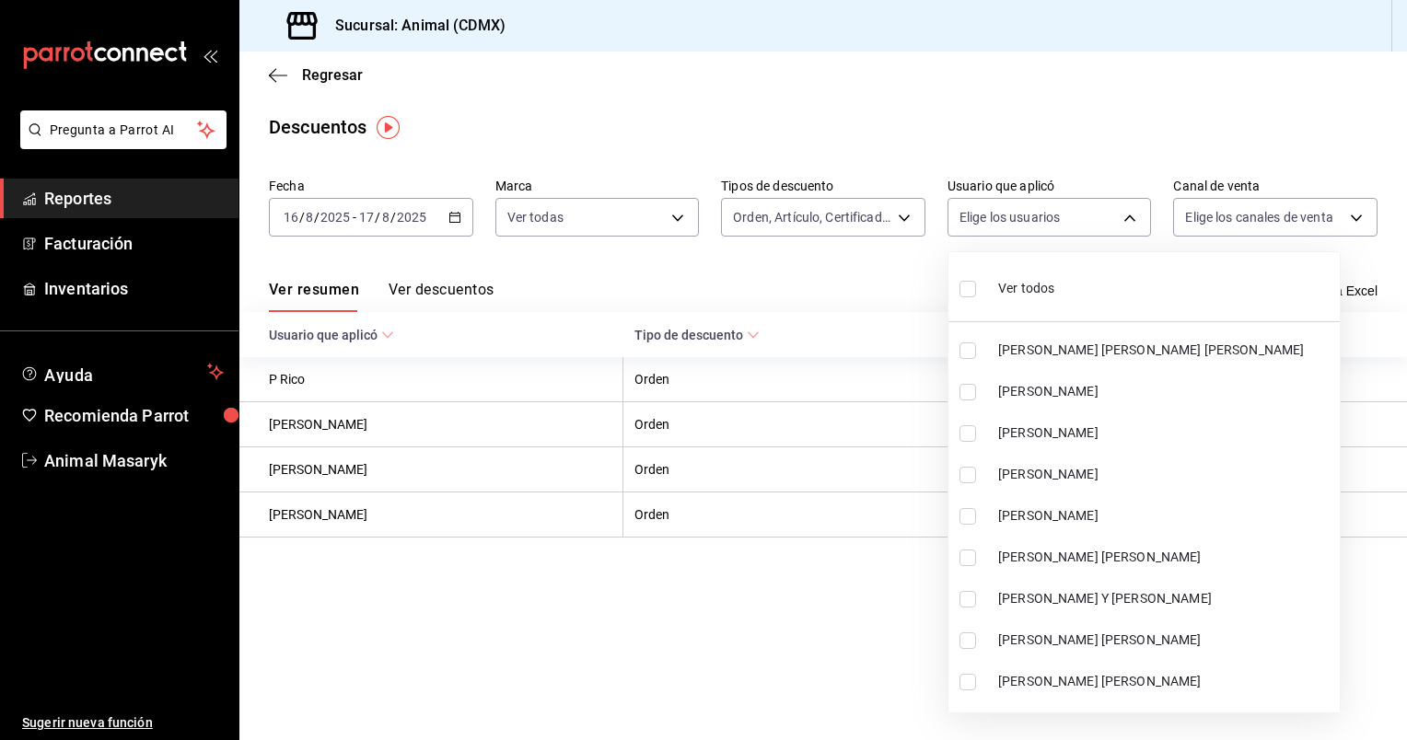
checkbox input "true"
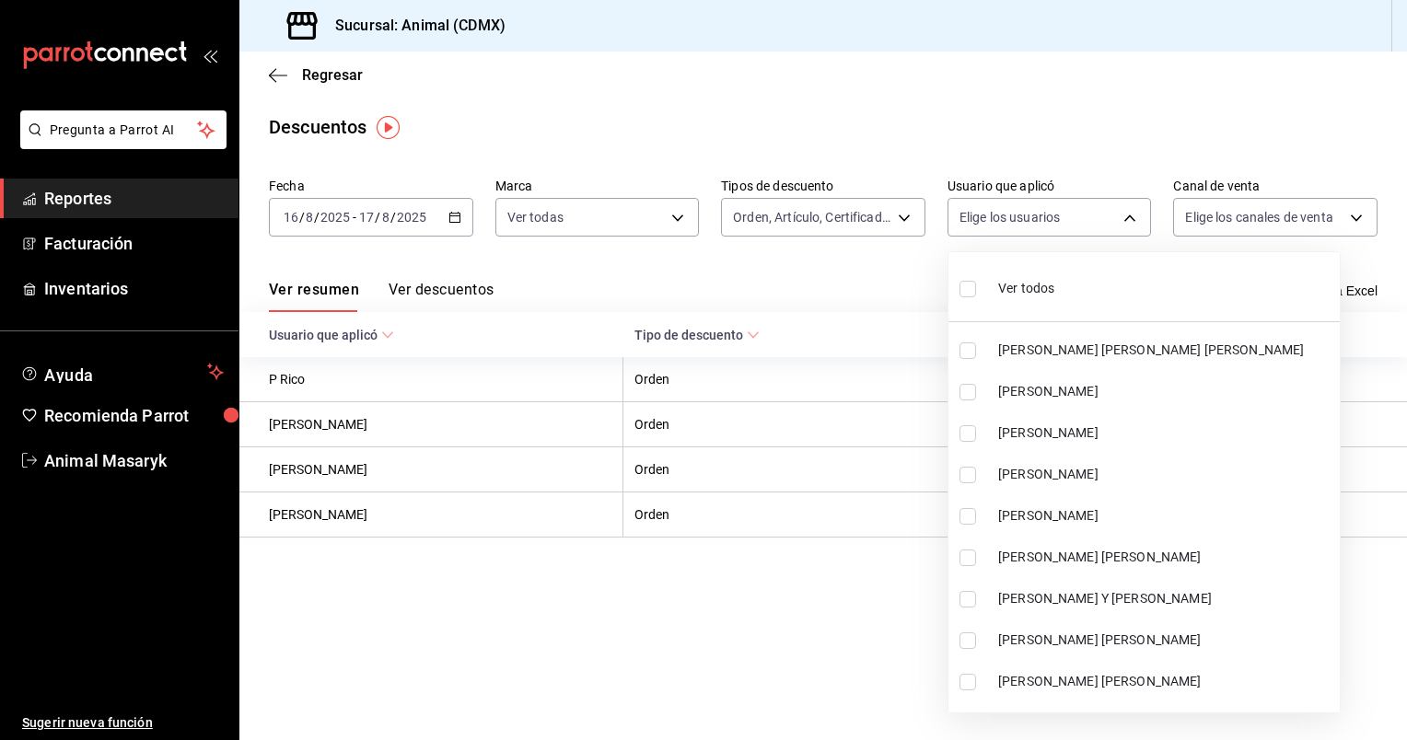
checkbox input "true"
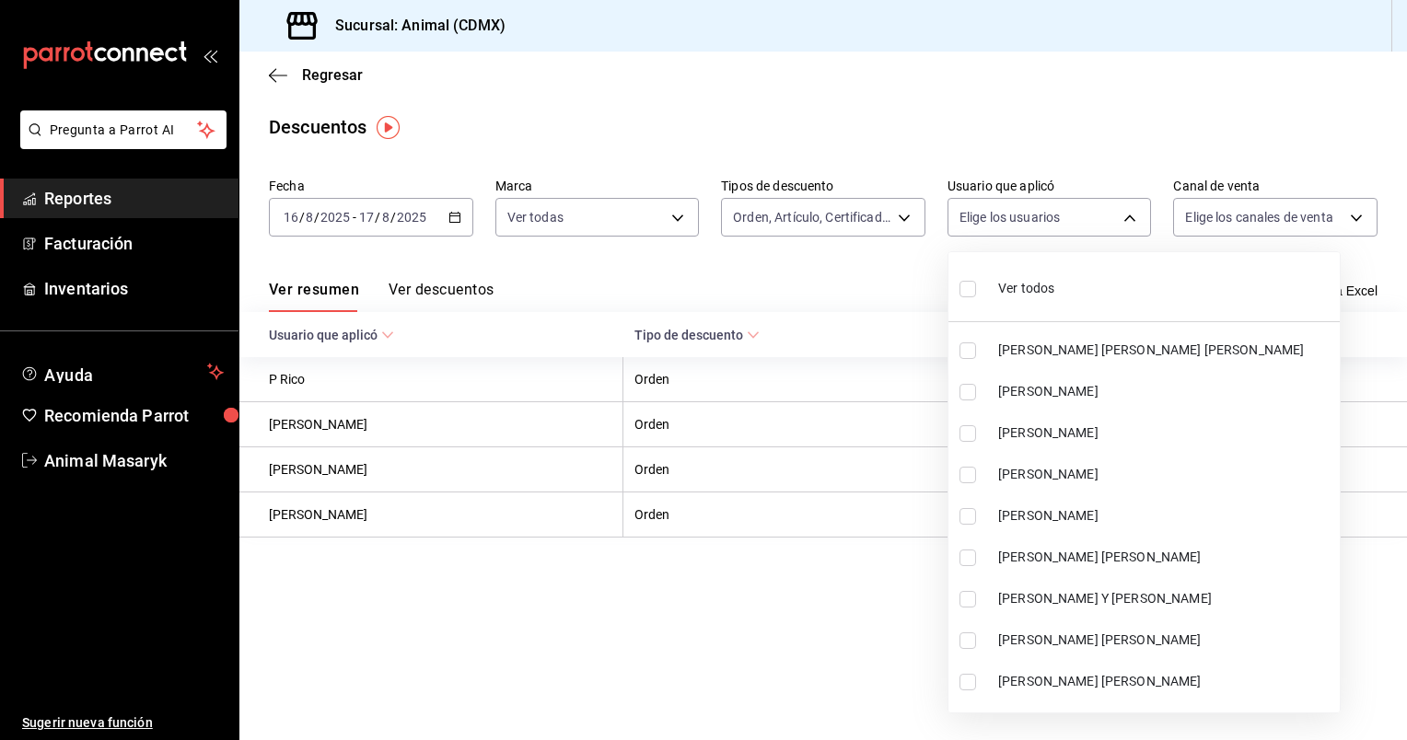
checkbox input "true"
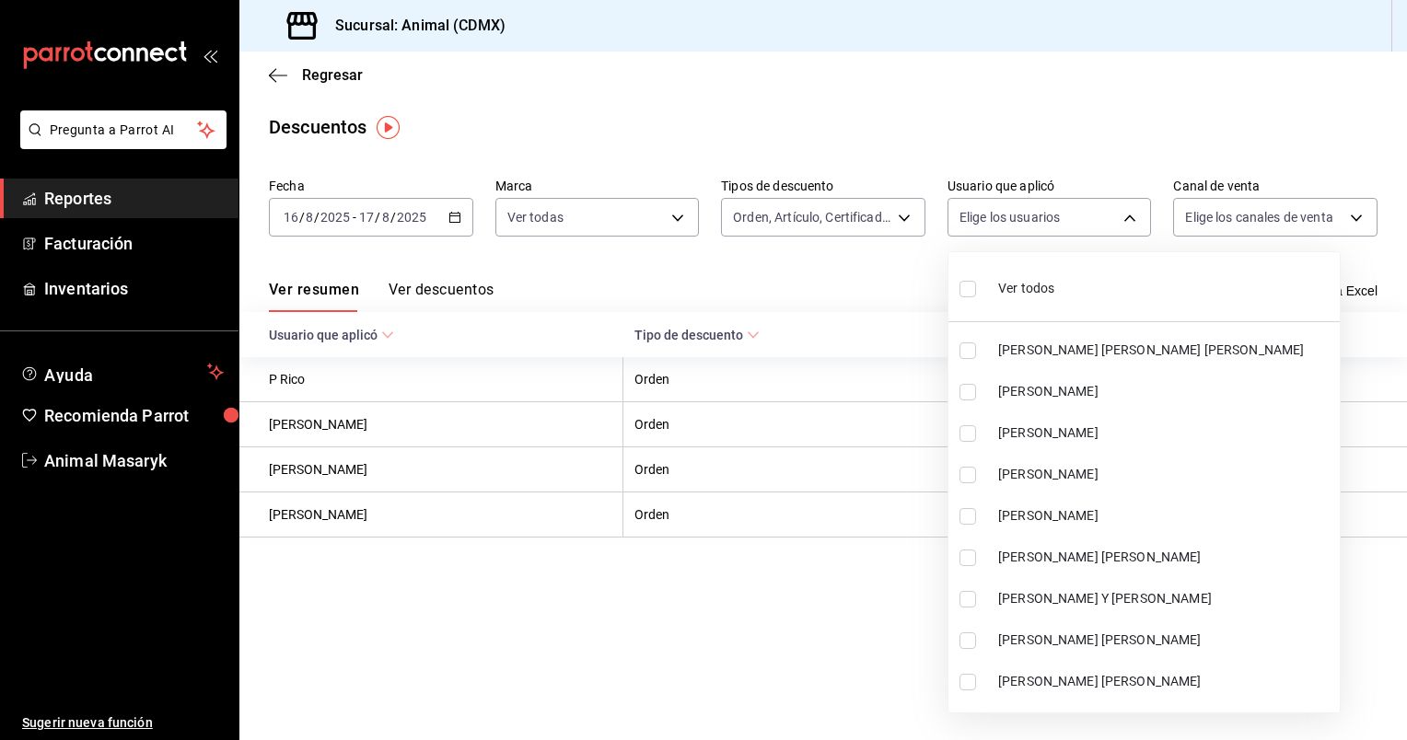
checkbox input "true"
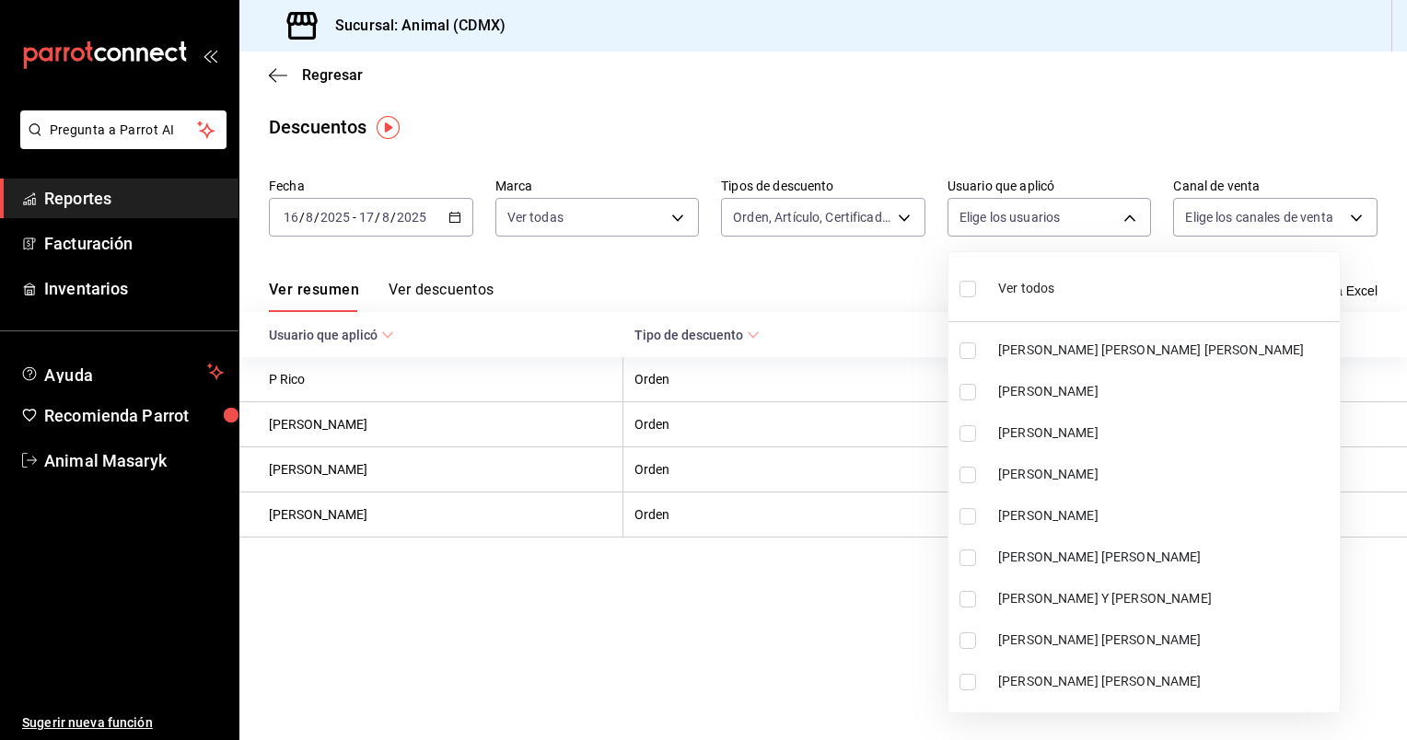
checkbox input "true"
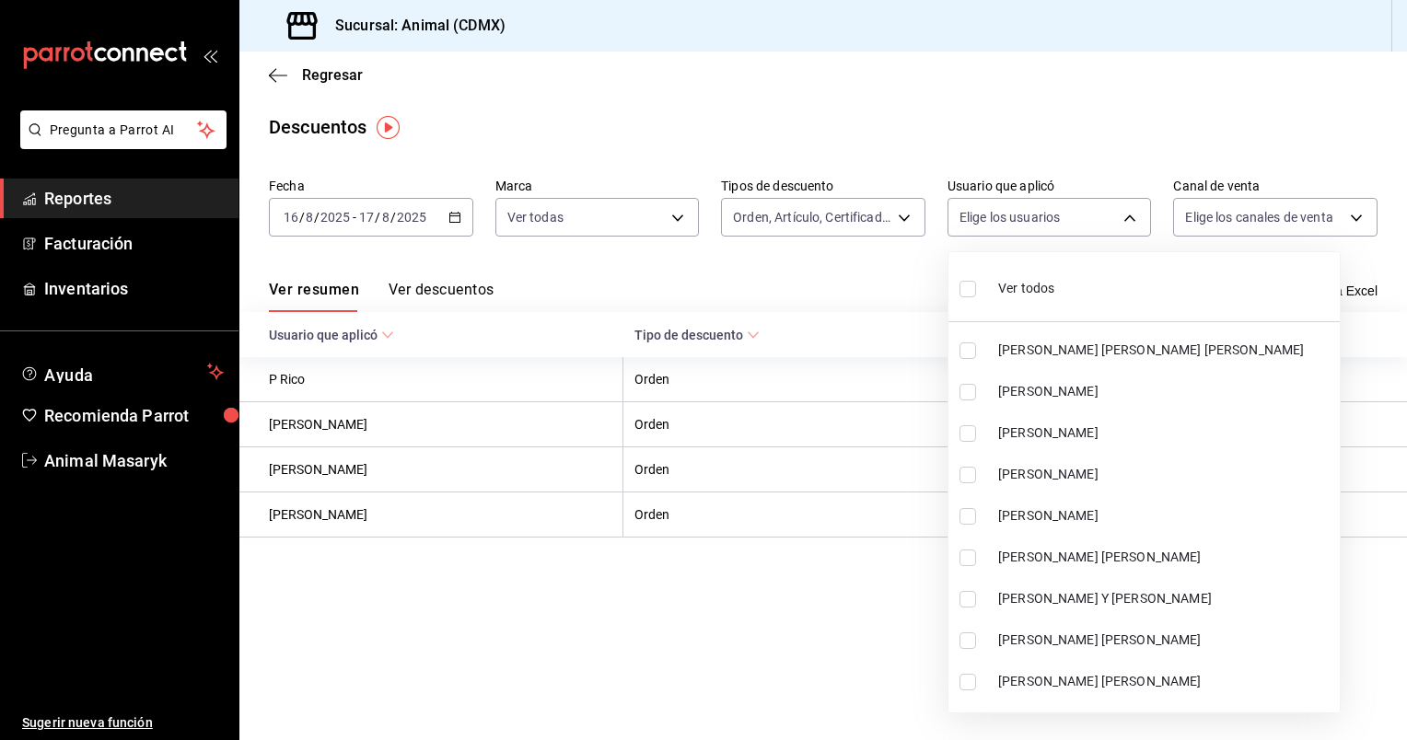
checkbox input "true"
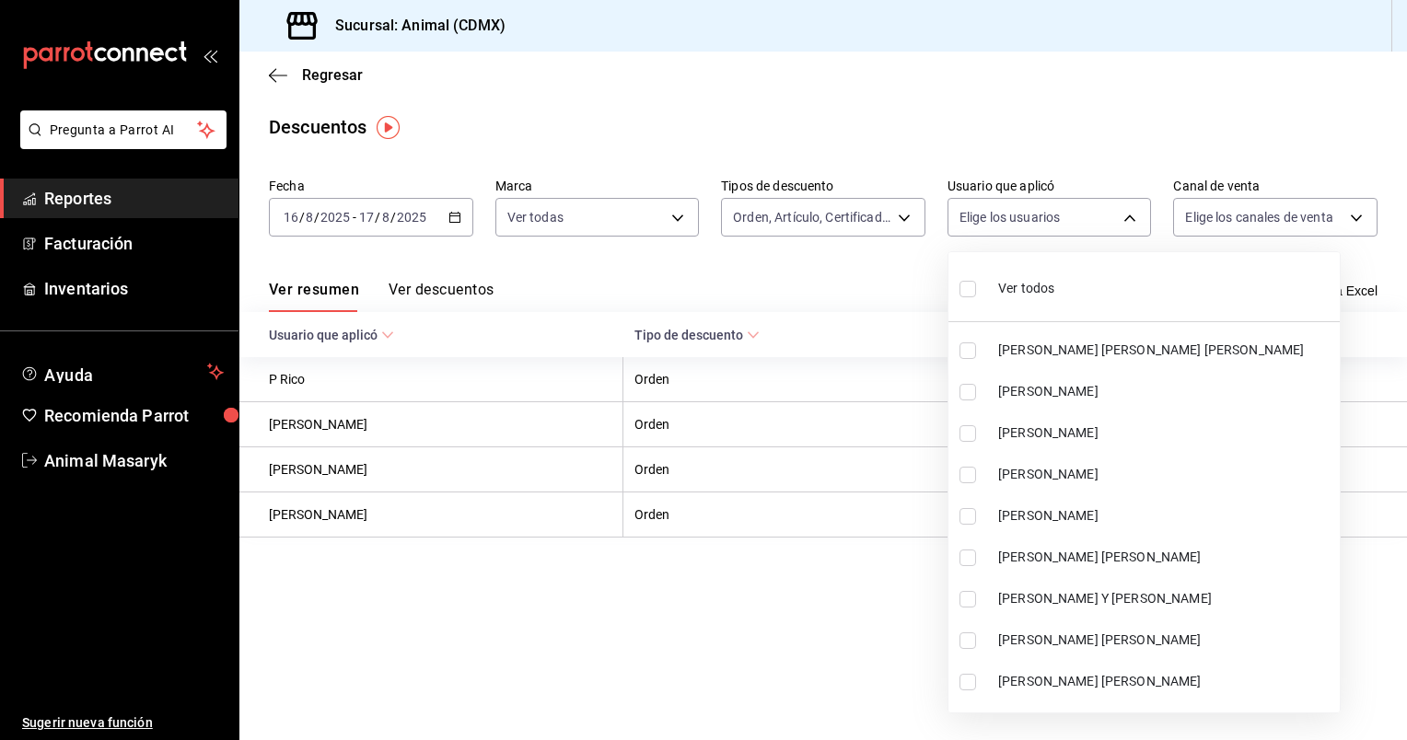
checkbox input "true"
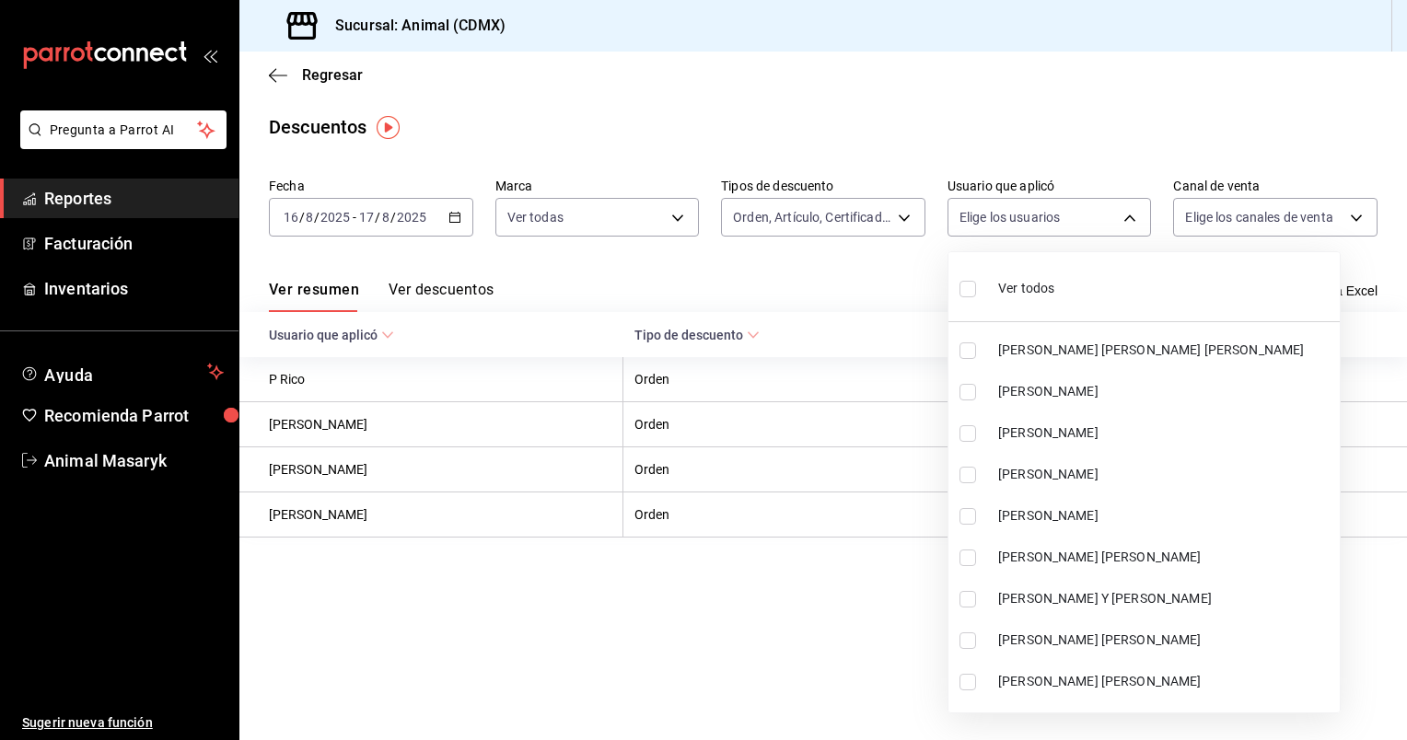
checkbox input "true"
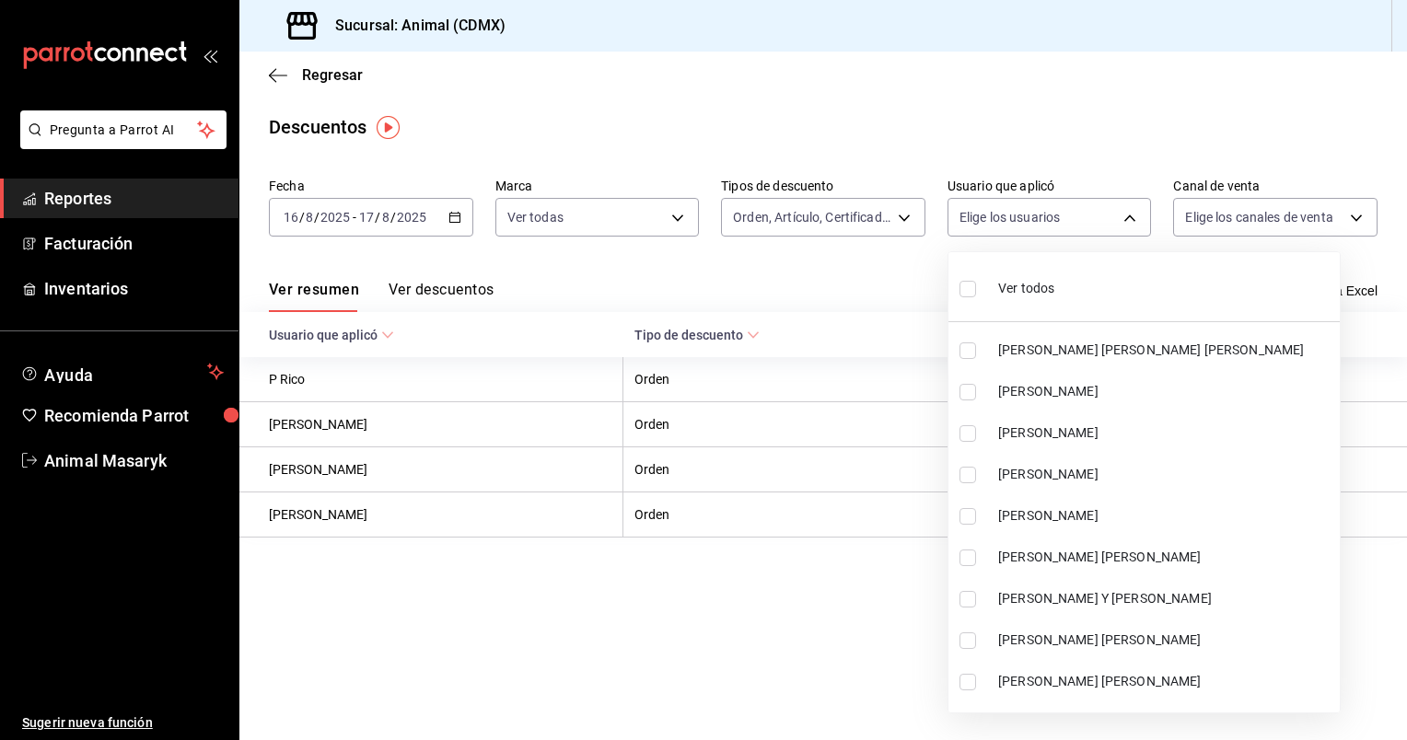
checkbox input "true"
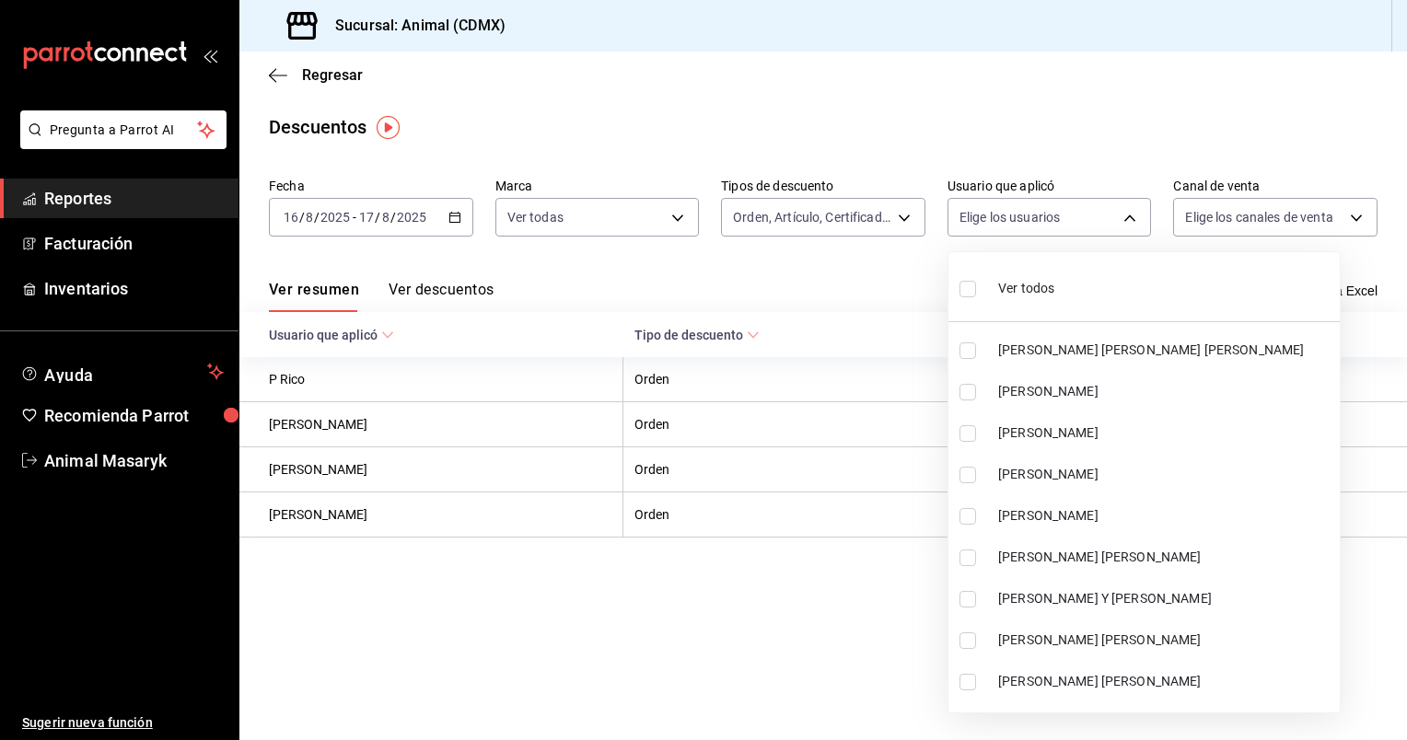
checkbox input "true"
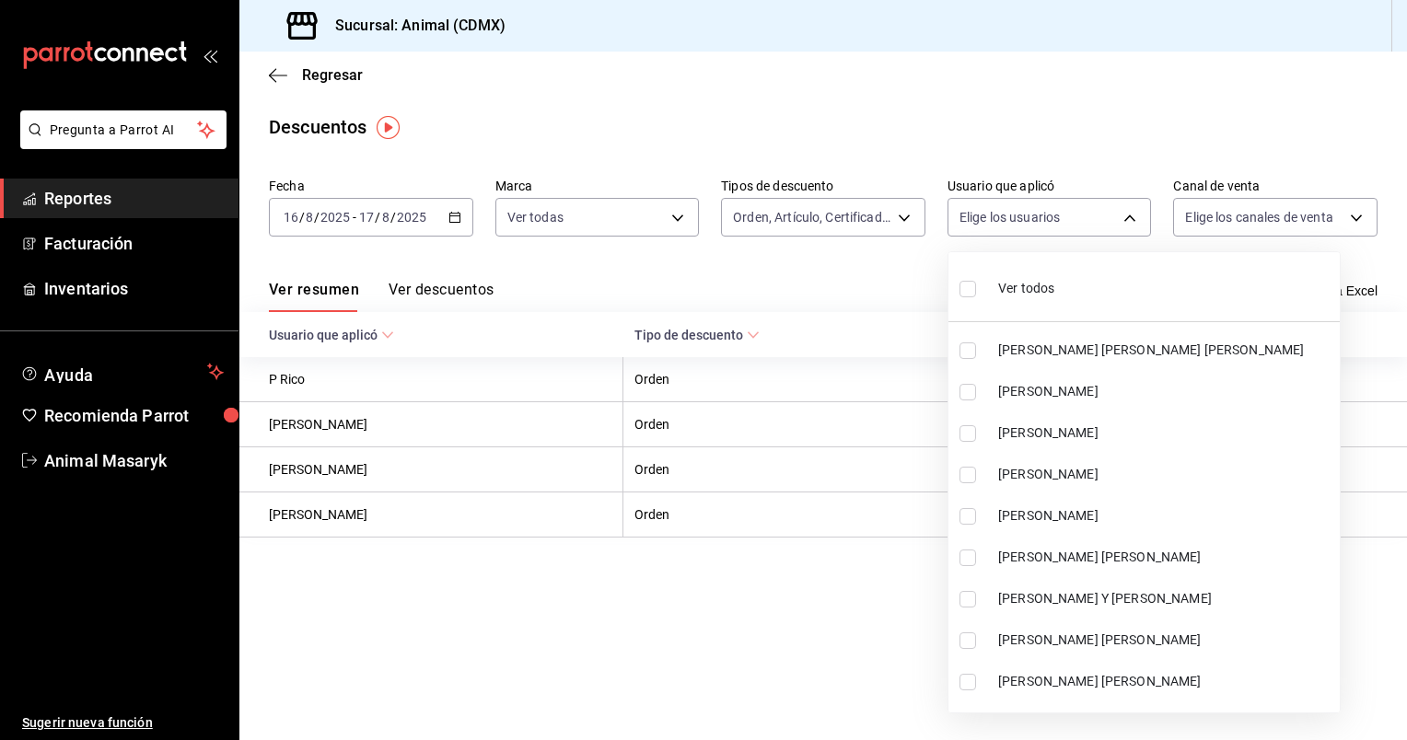
checkbox input "true"
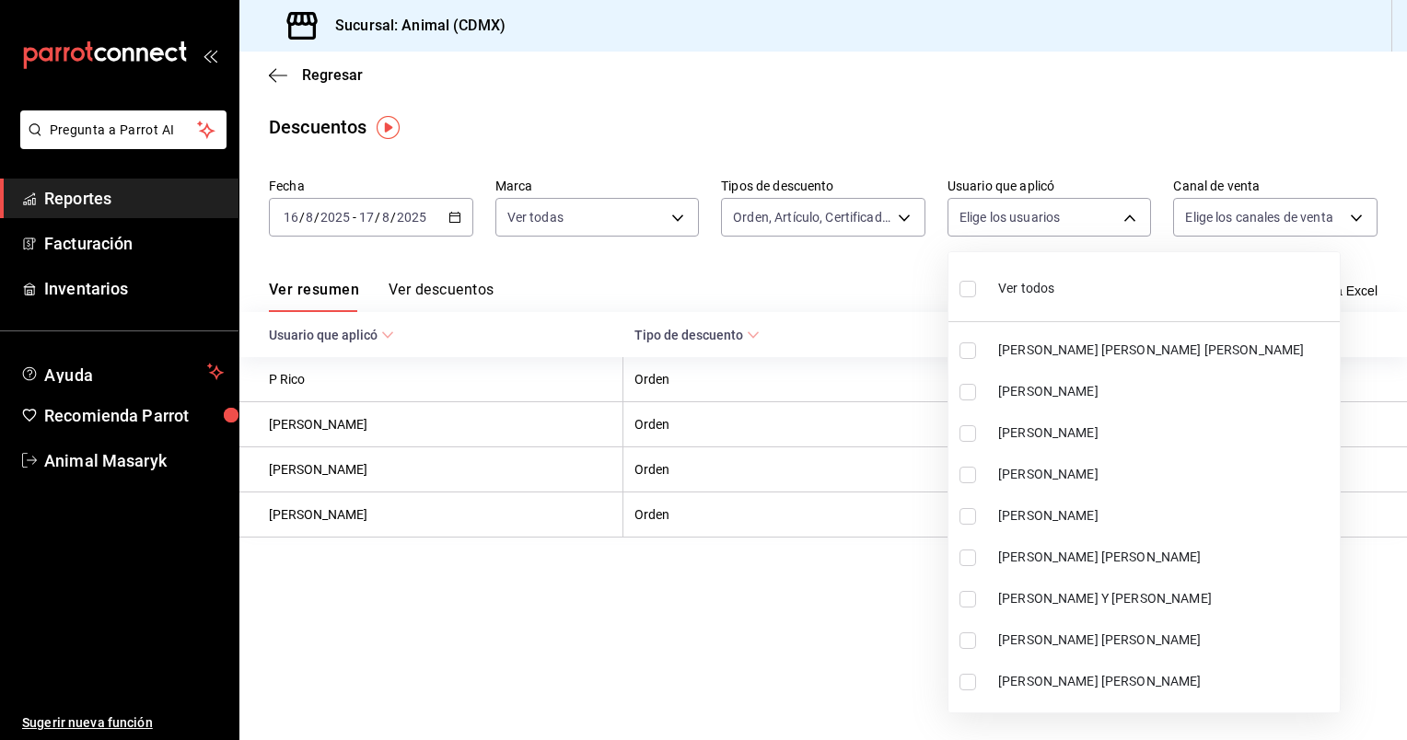
checkbox input "true"
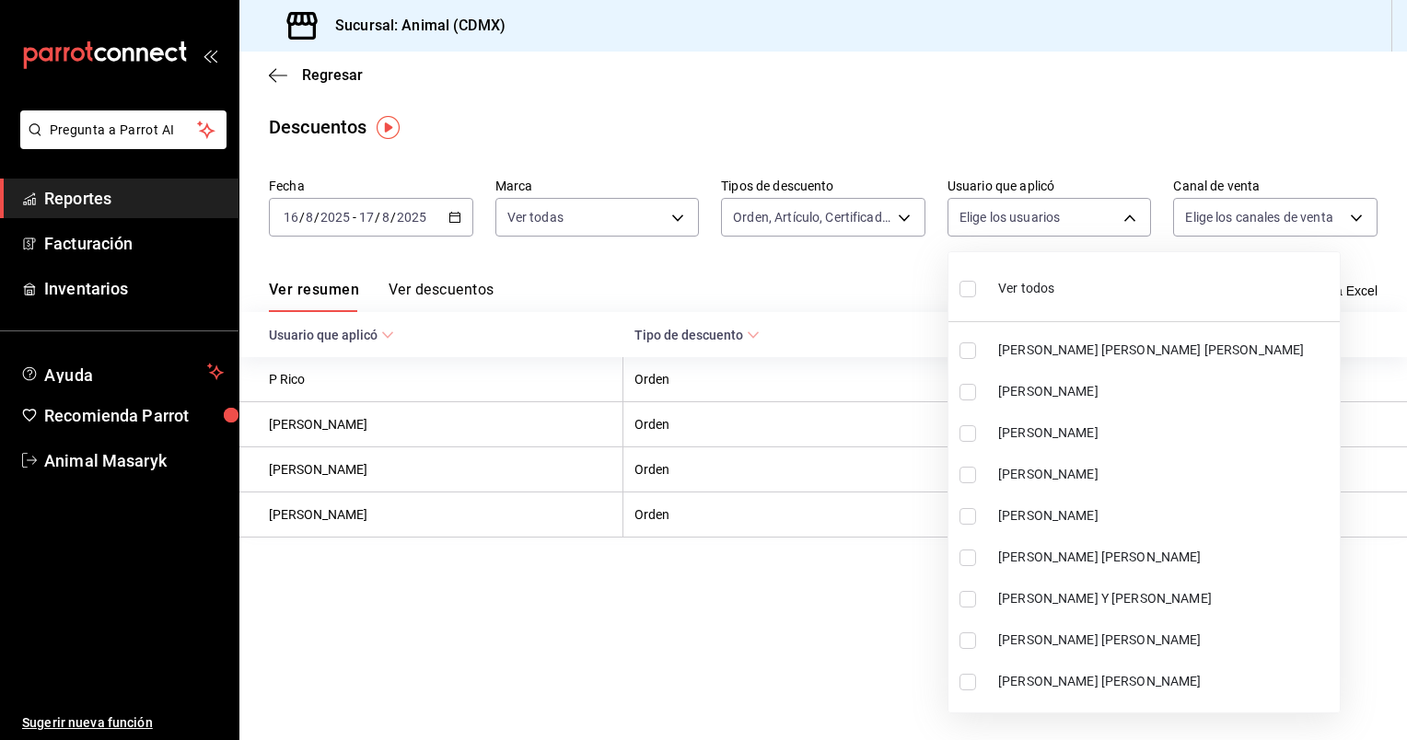
checkbox input "true"
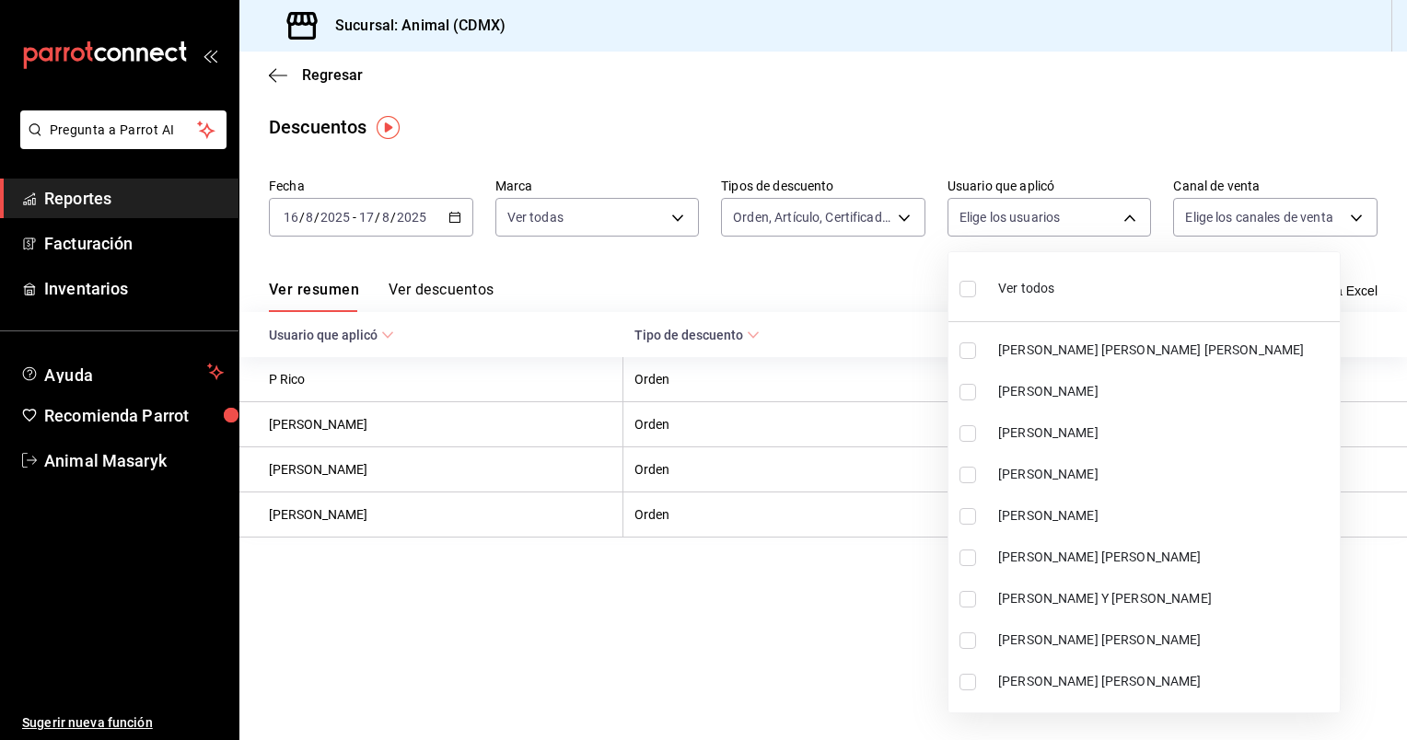
checkbox input "true"
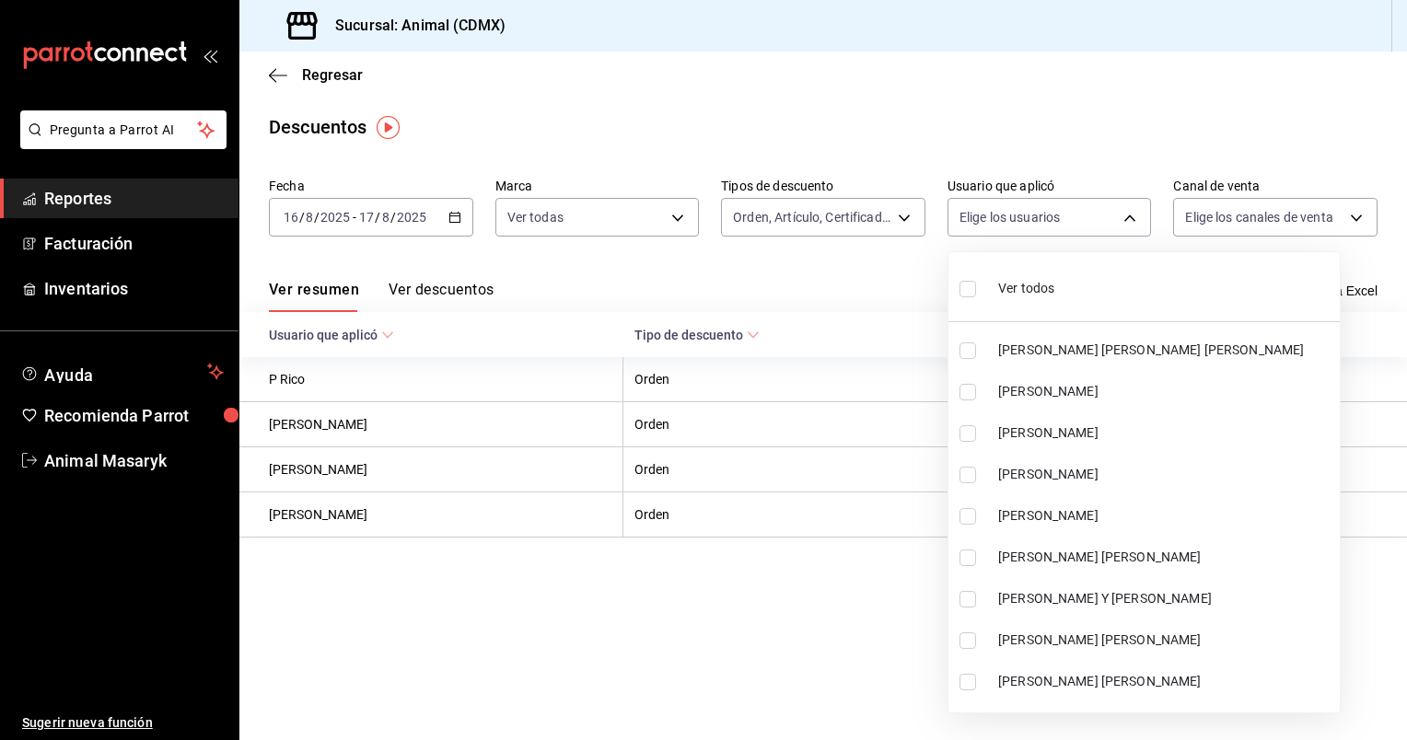
checkbox input "true"
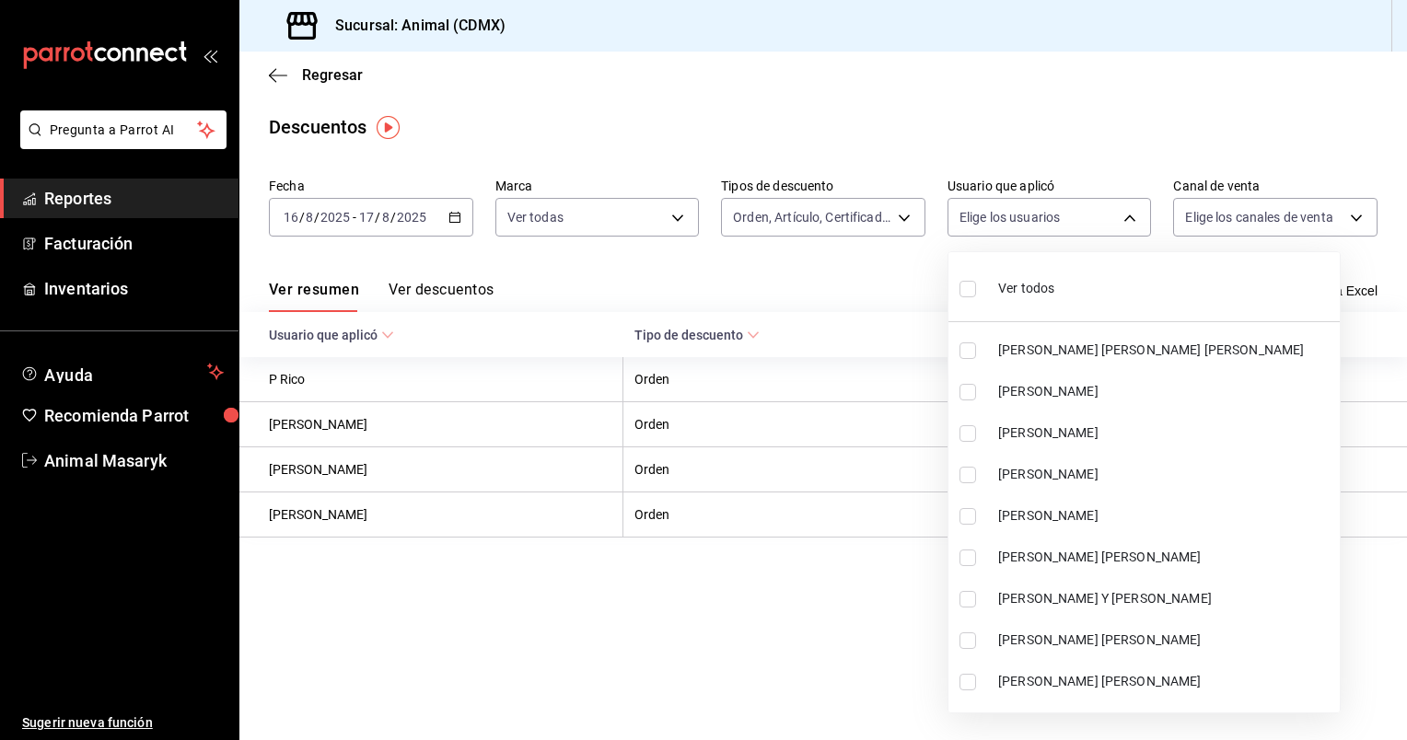
checkbox input "true"
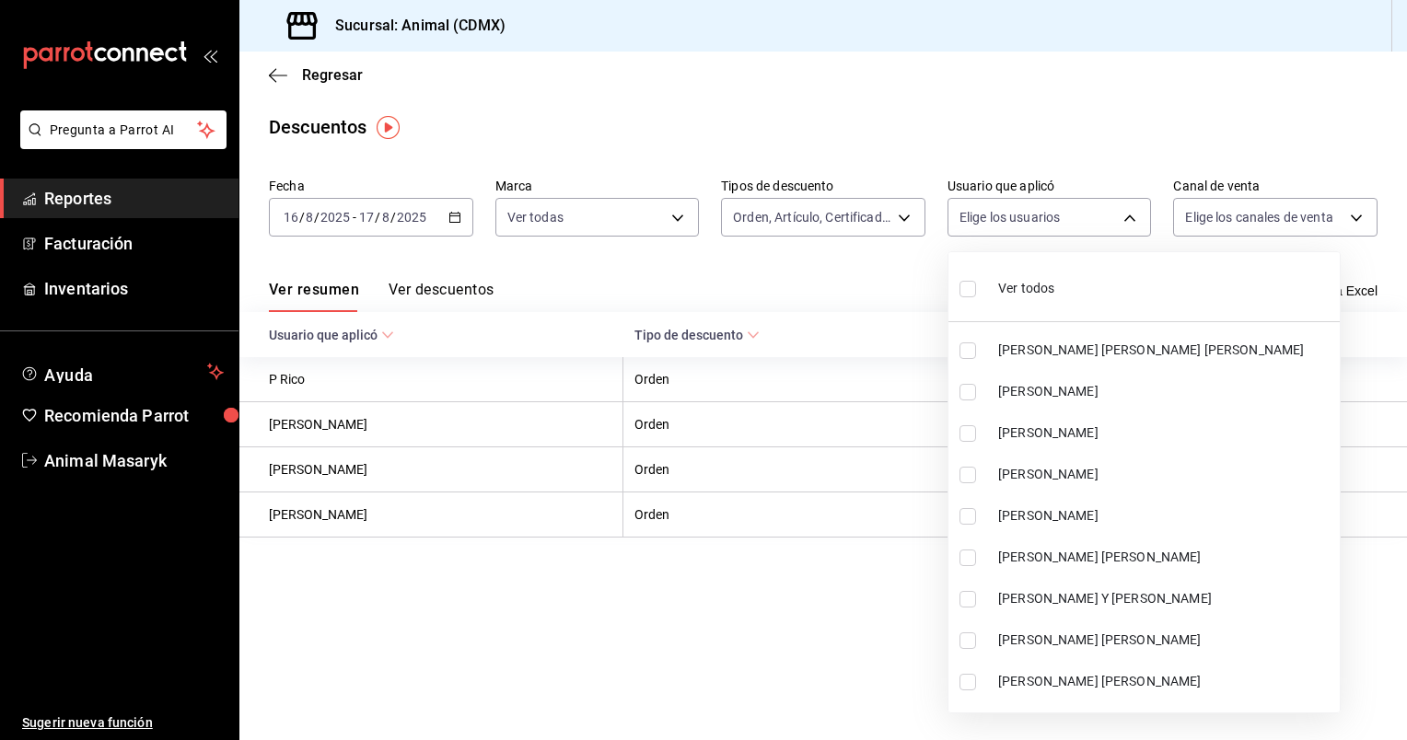
checkbox input "true"
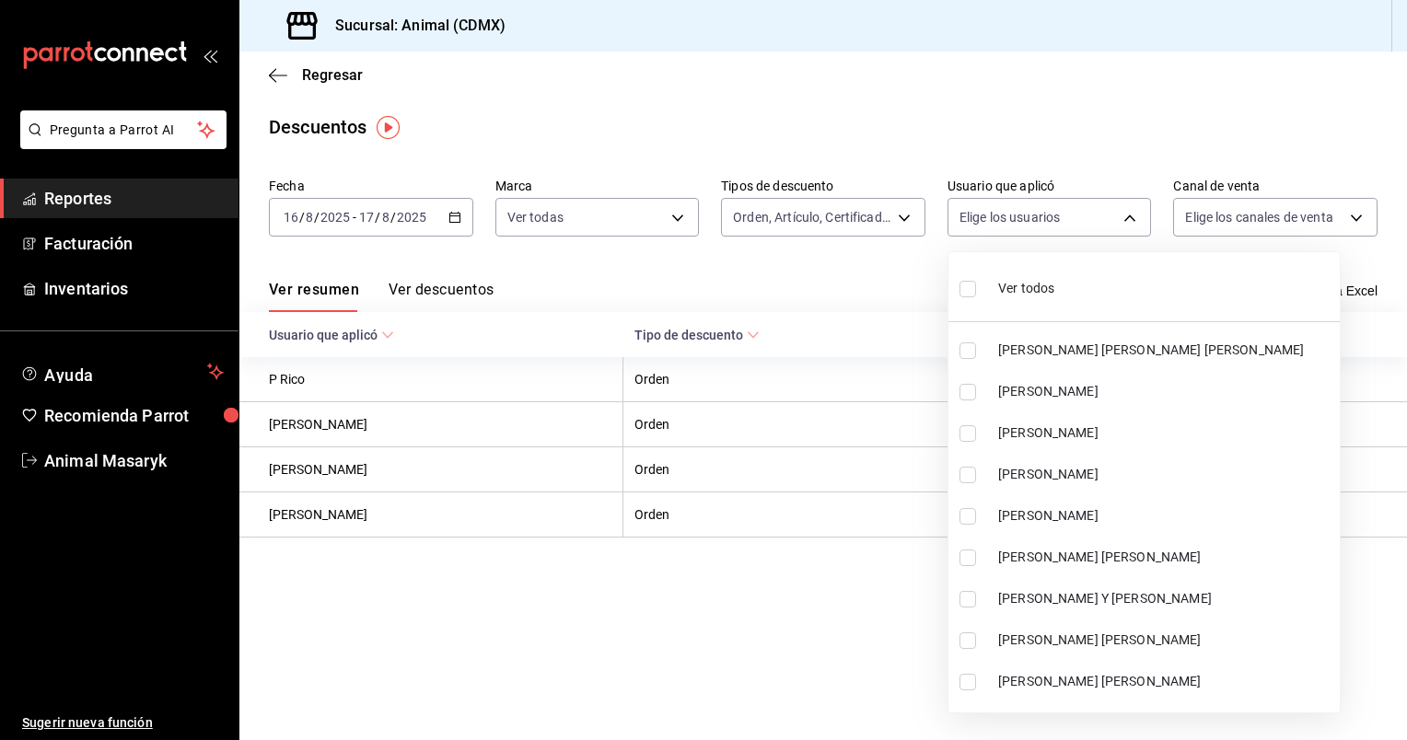
checkbox input "true"
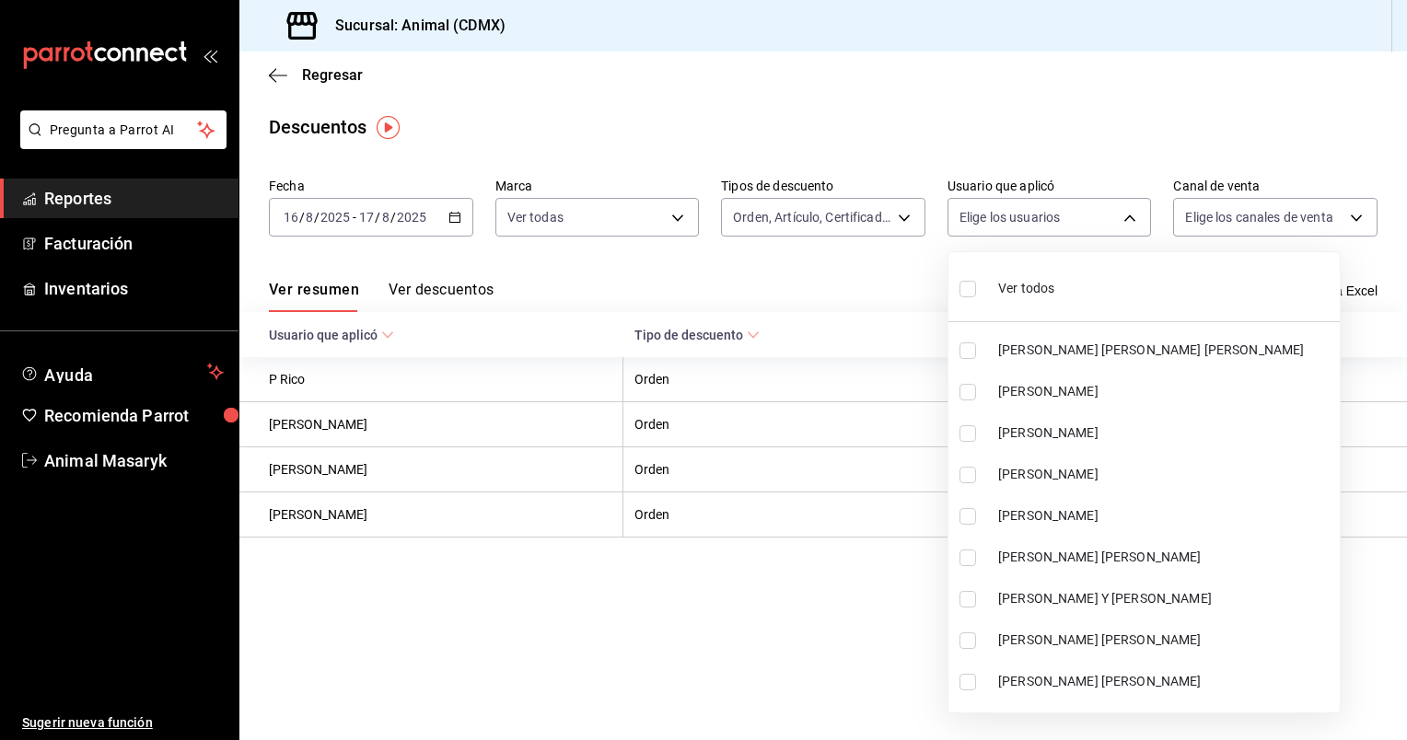
checkbox input "true"
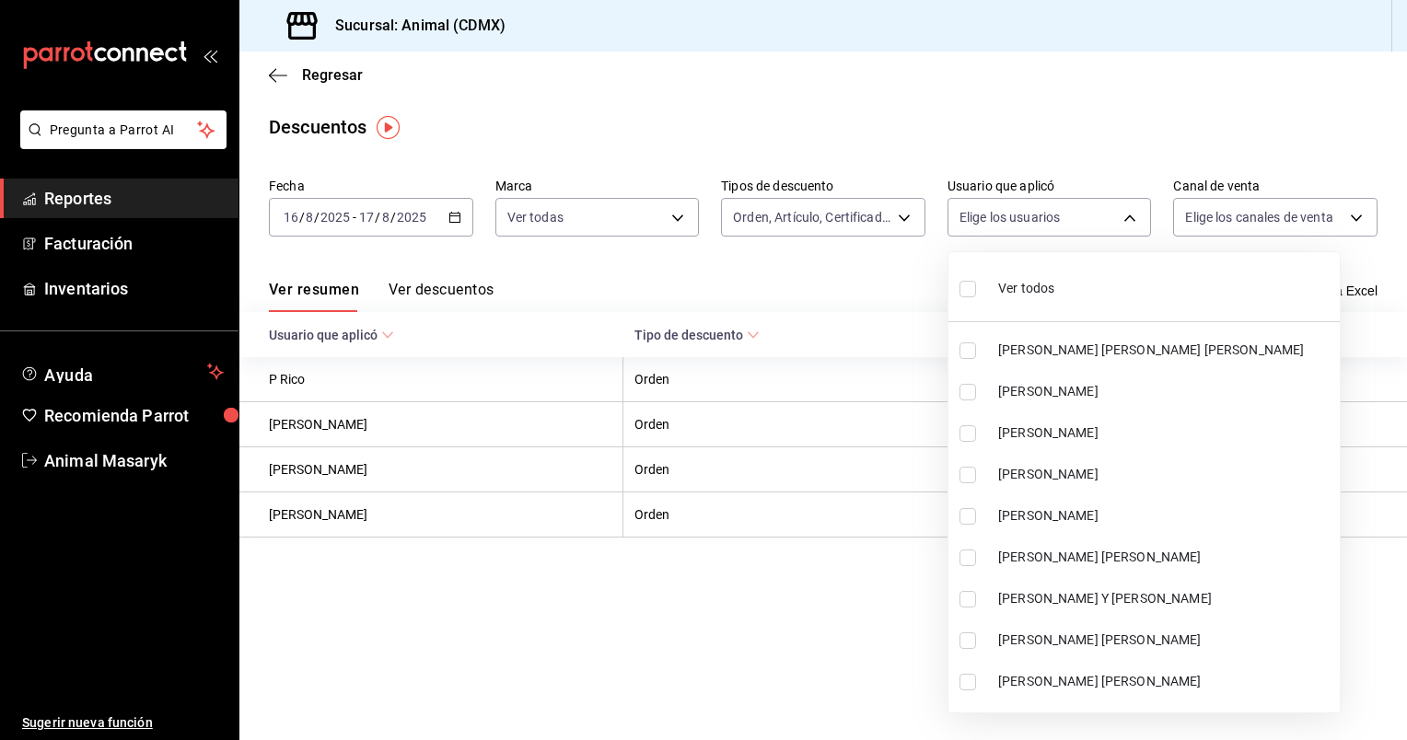
checkbox input "true"
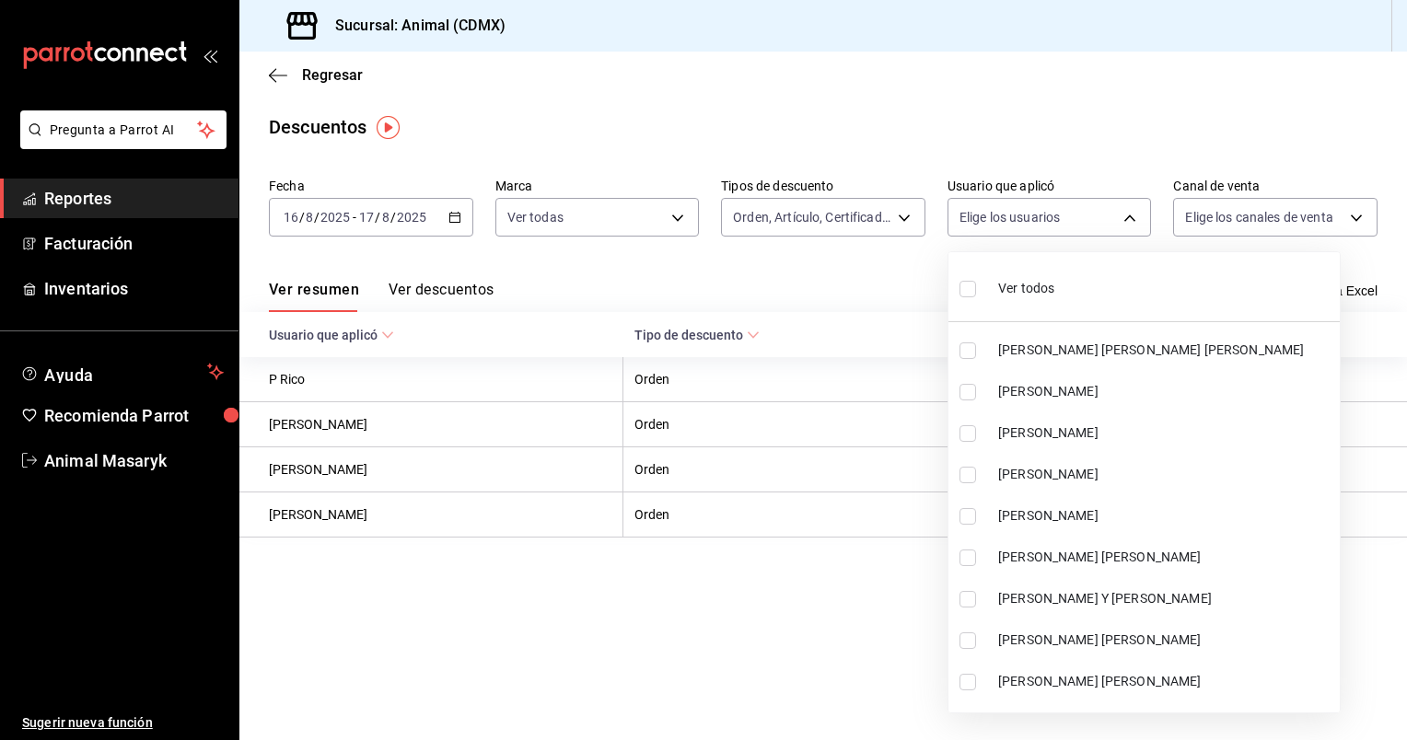
checkbox input "true"
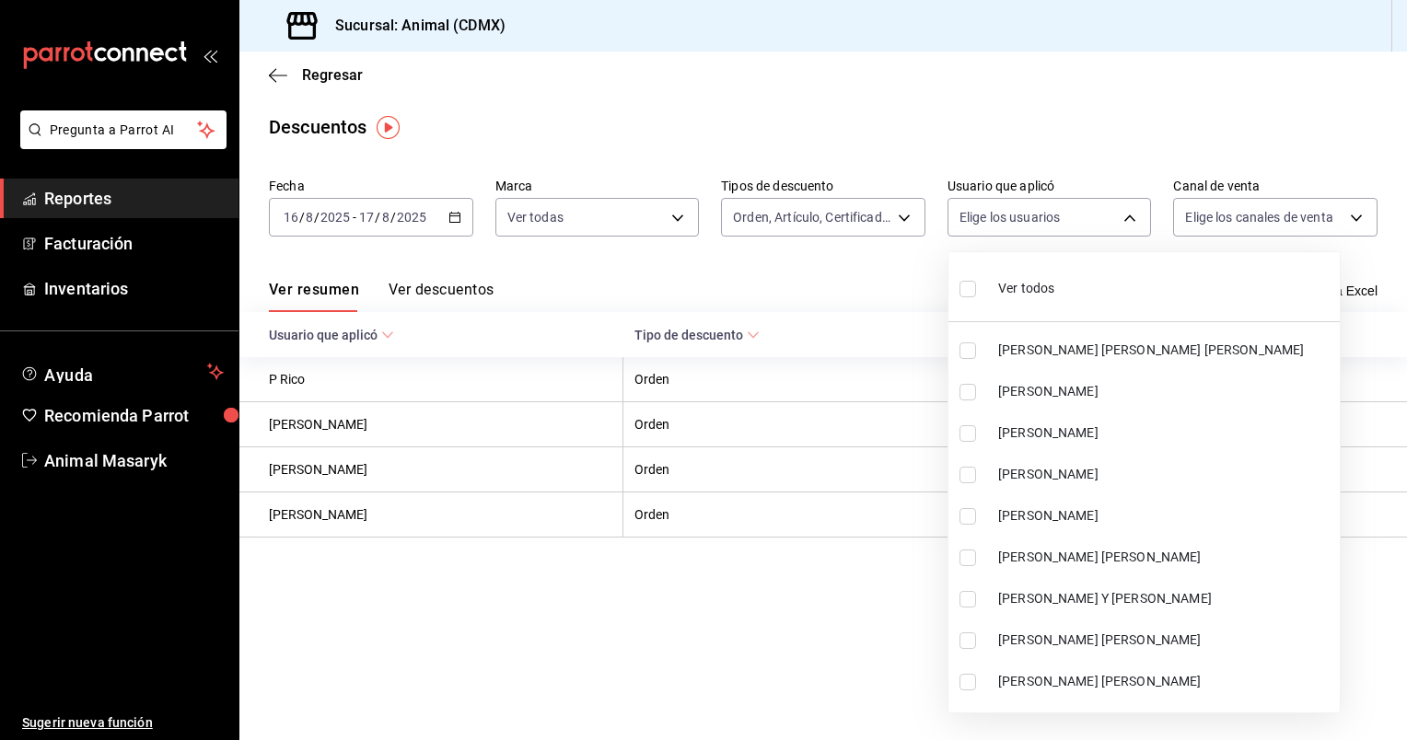
checkbox input "true"
click at [891, 280] on div at bounding box center [703, 370] width 1407 height 740
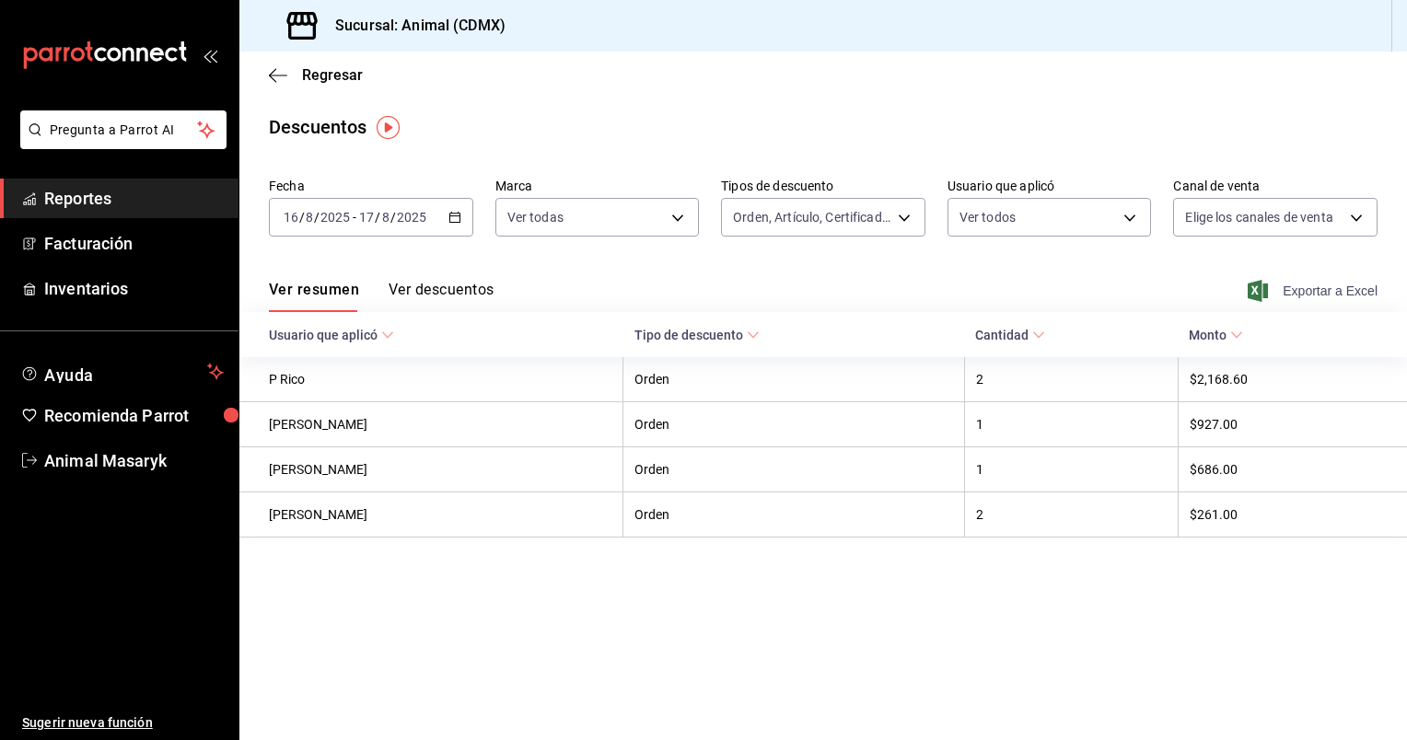
click at [1295, 295] on span "Exportar a Excel" at bounding box center [1314, 291] width 126 height 22
click at [84, 202] on span "Reportes" at bounding box center [134, 198] width 180 height 25
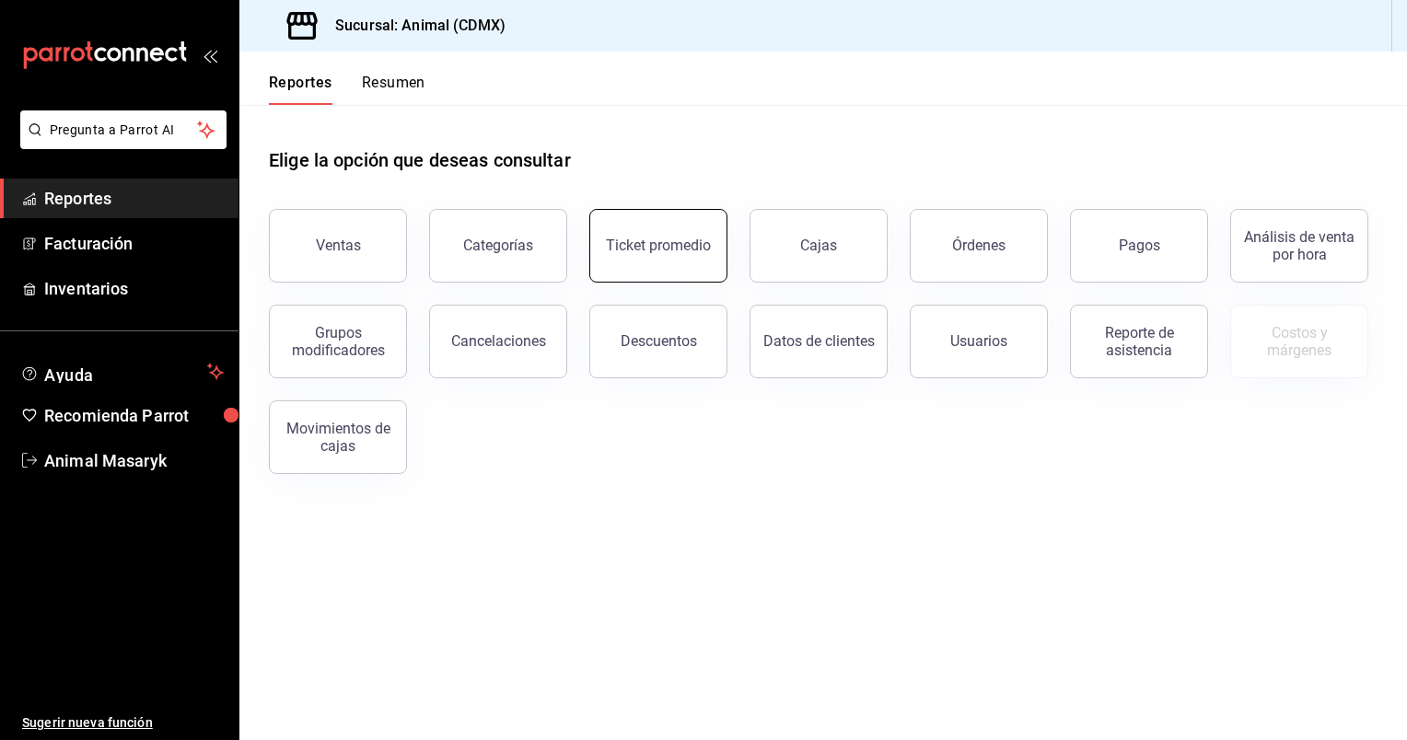
click at [667, 258] on button "Ticket promedio" at bounding box center [658, 246] width 138 height 74
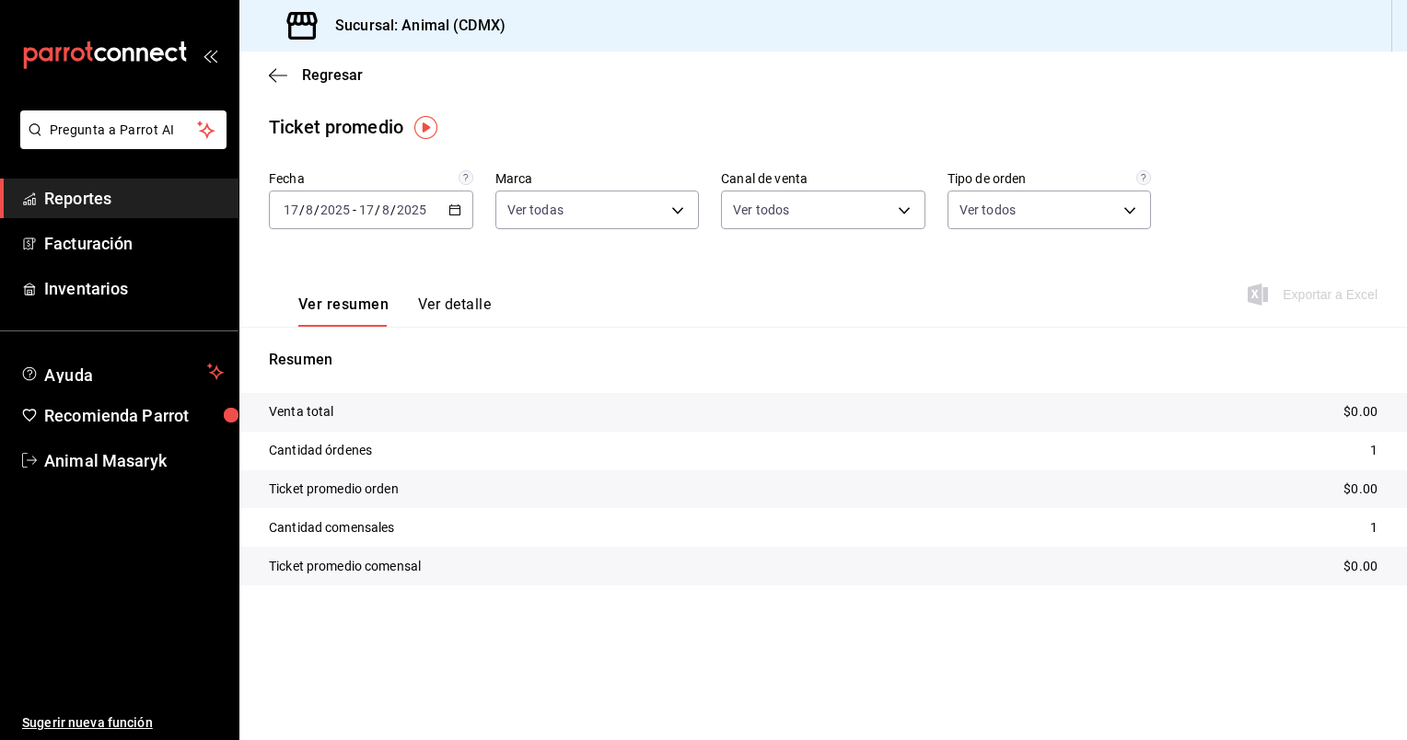
click at [457, 206] on \(Stroke\) "button" at bounding box center [454, 210] width 11 height 10
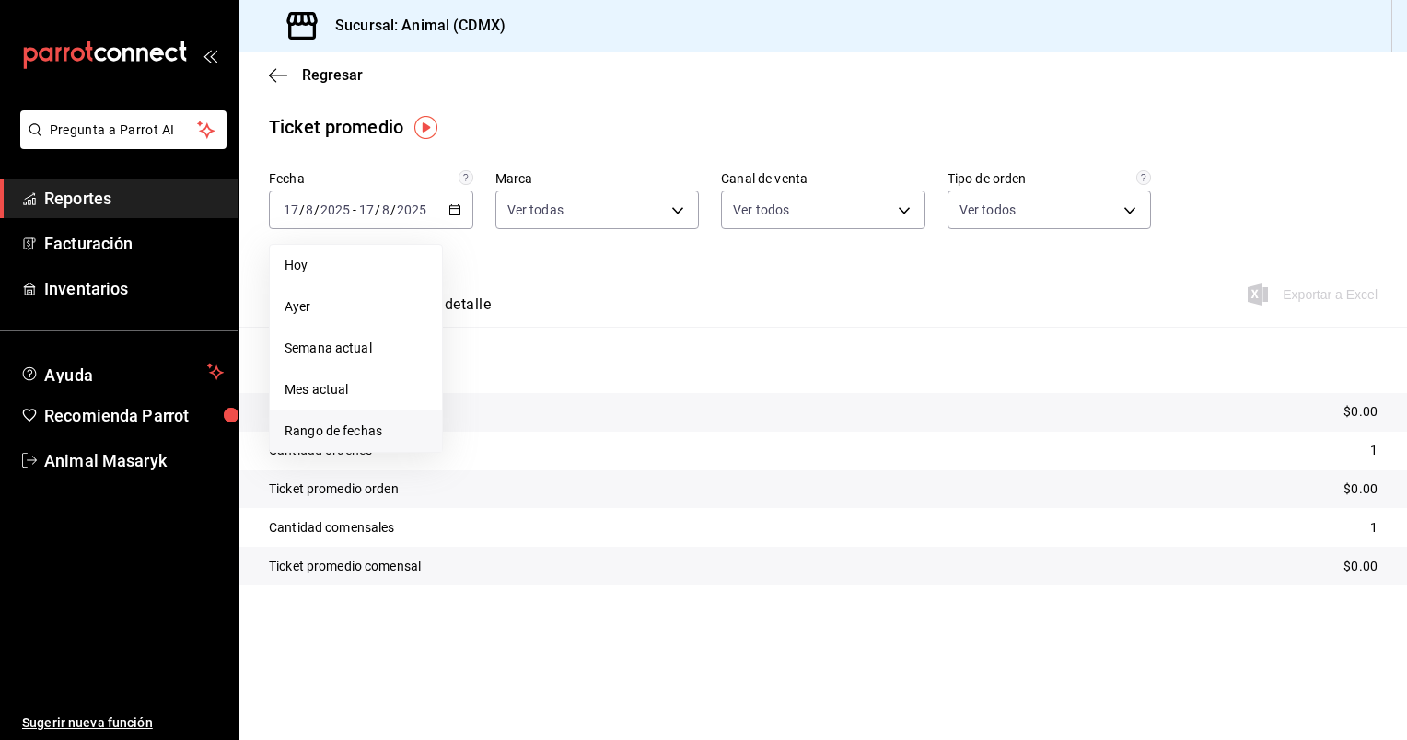
click at [373, 426] on span "Rango de fechas" at bounding box center [355, 431] width 143 height 19
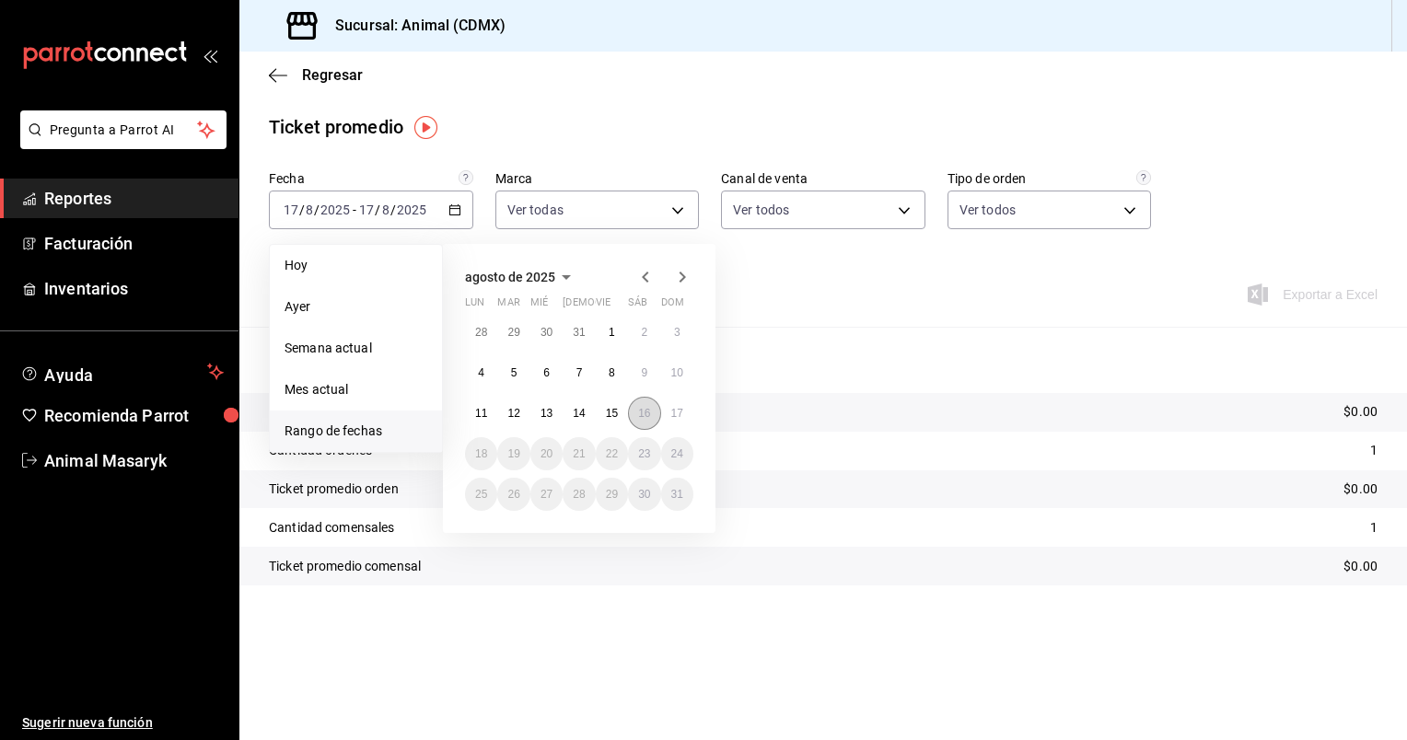
click at [641, 412] on abbr "16" at bounding box center [644, 413] width 12 height 13
click at [671, 415] on abbr "17" at bounding box center [677, 413] width 12 height 13
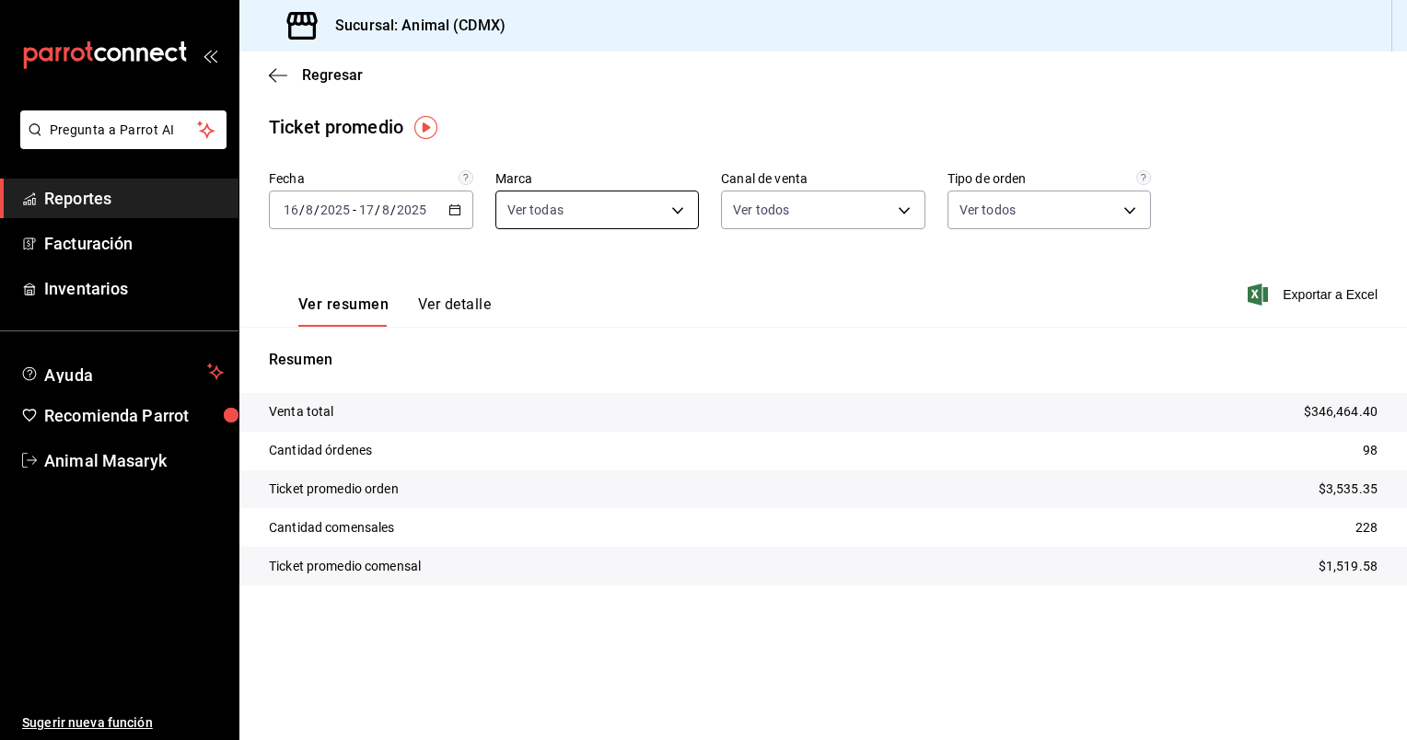
click at [668, 210] on body "Pregunta a Parrot AI Reportes Facturación Inventarios Ayuda Recomienda Parrot A…" at bounding box center [703, 370] width 1407 height 740
click at [891, 267] on div at bounding box center [703, 370] width 1407 height 740
